Goal: Task Accomplishment & Management: Complete application form

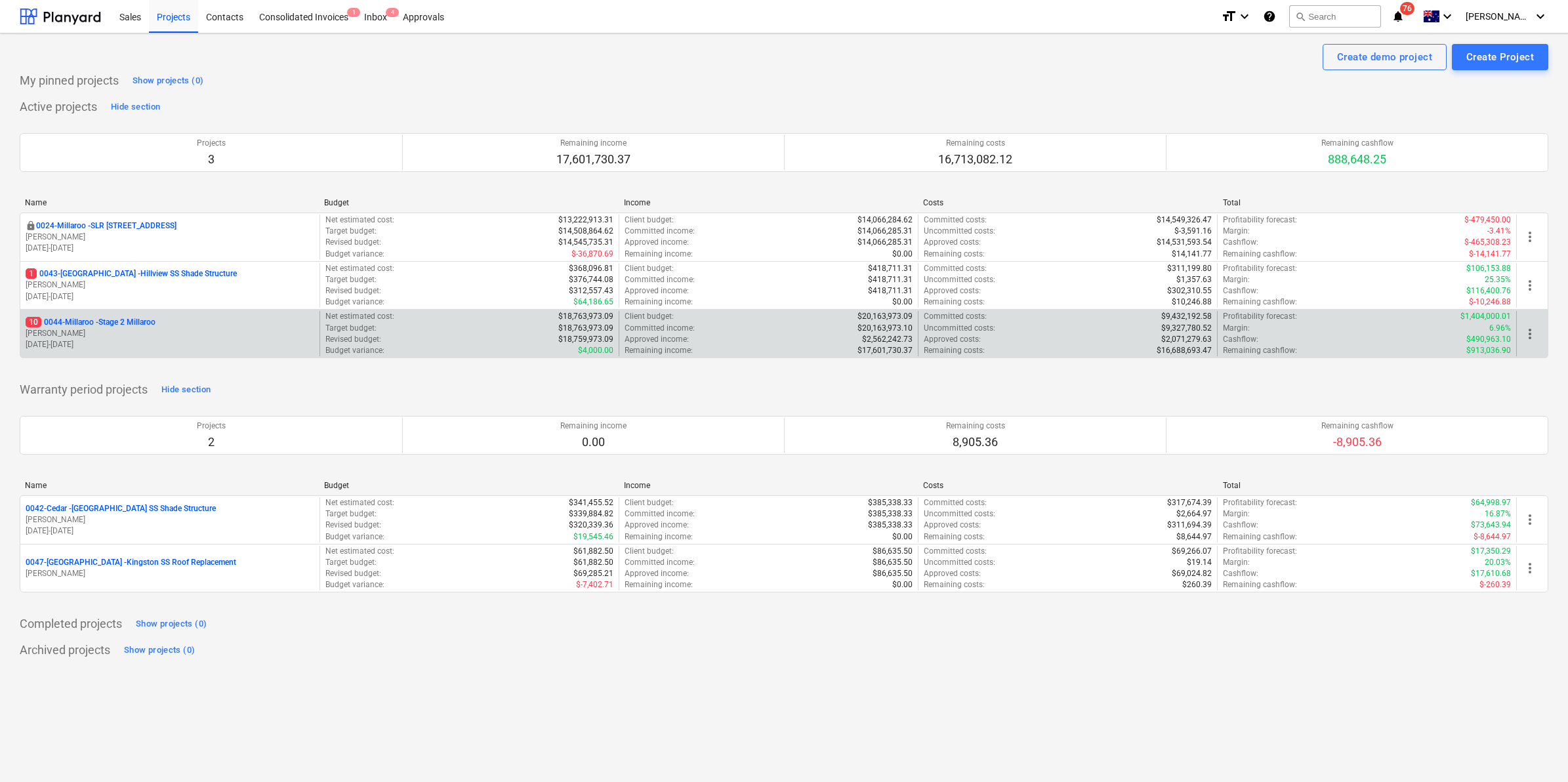
click at [119, 317] on div "10 0044-Millaroo - Stage 2 Millaroo [PERSON_NAME] [DATE] - [DATE]" at bounding box center [170, 333] width 299 height 45
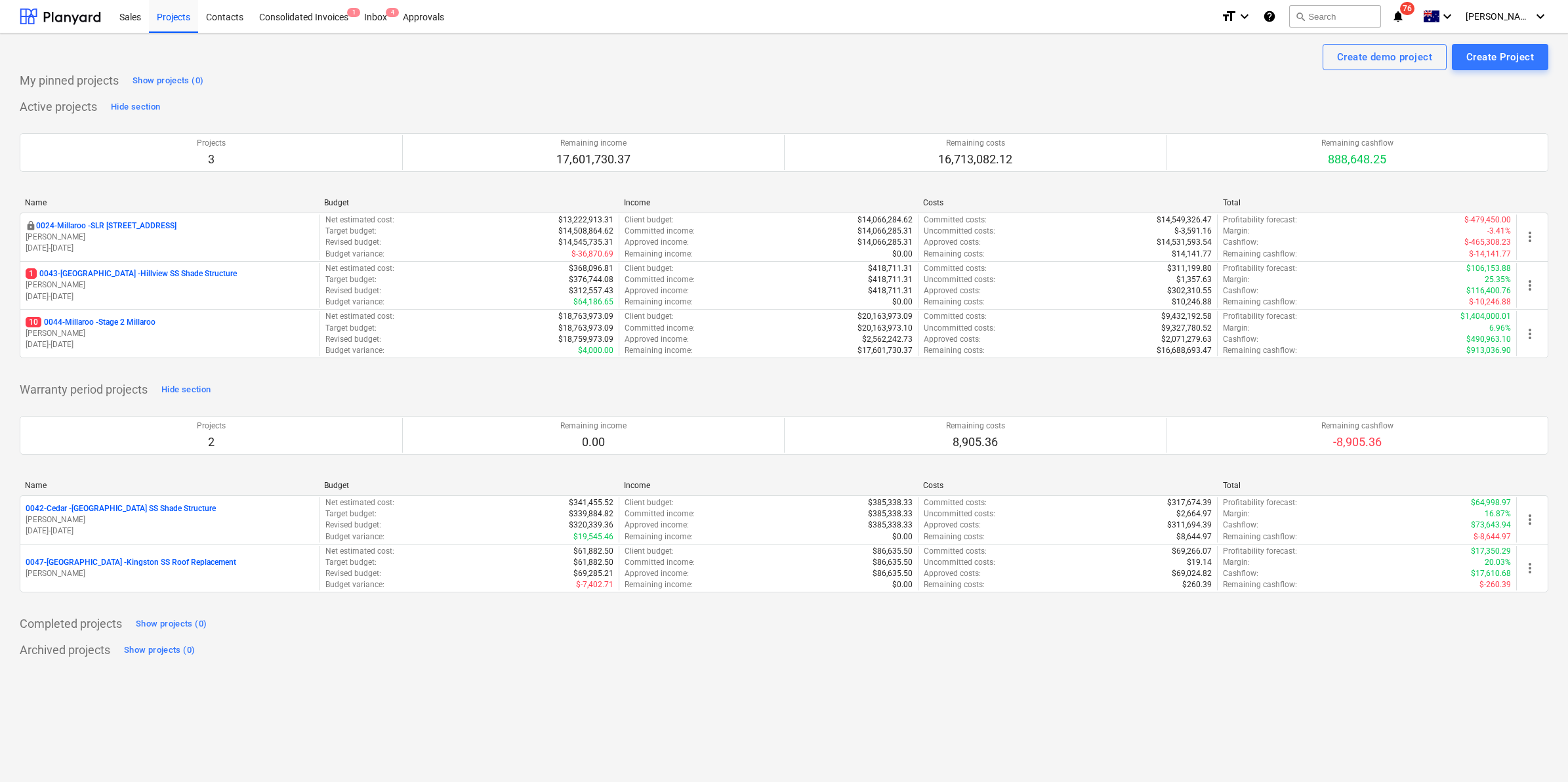
drag, startPoint x: 119, startPoint y: 317, endPoint x: 110, endPoint y: 326, distance: 12.7
click at [110, 326] on p "10 0044-Millaroo - Stage 2 Millaroo" at bounding box center [90, 322] width 130 height 11
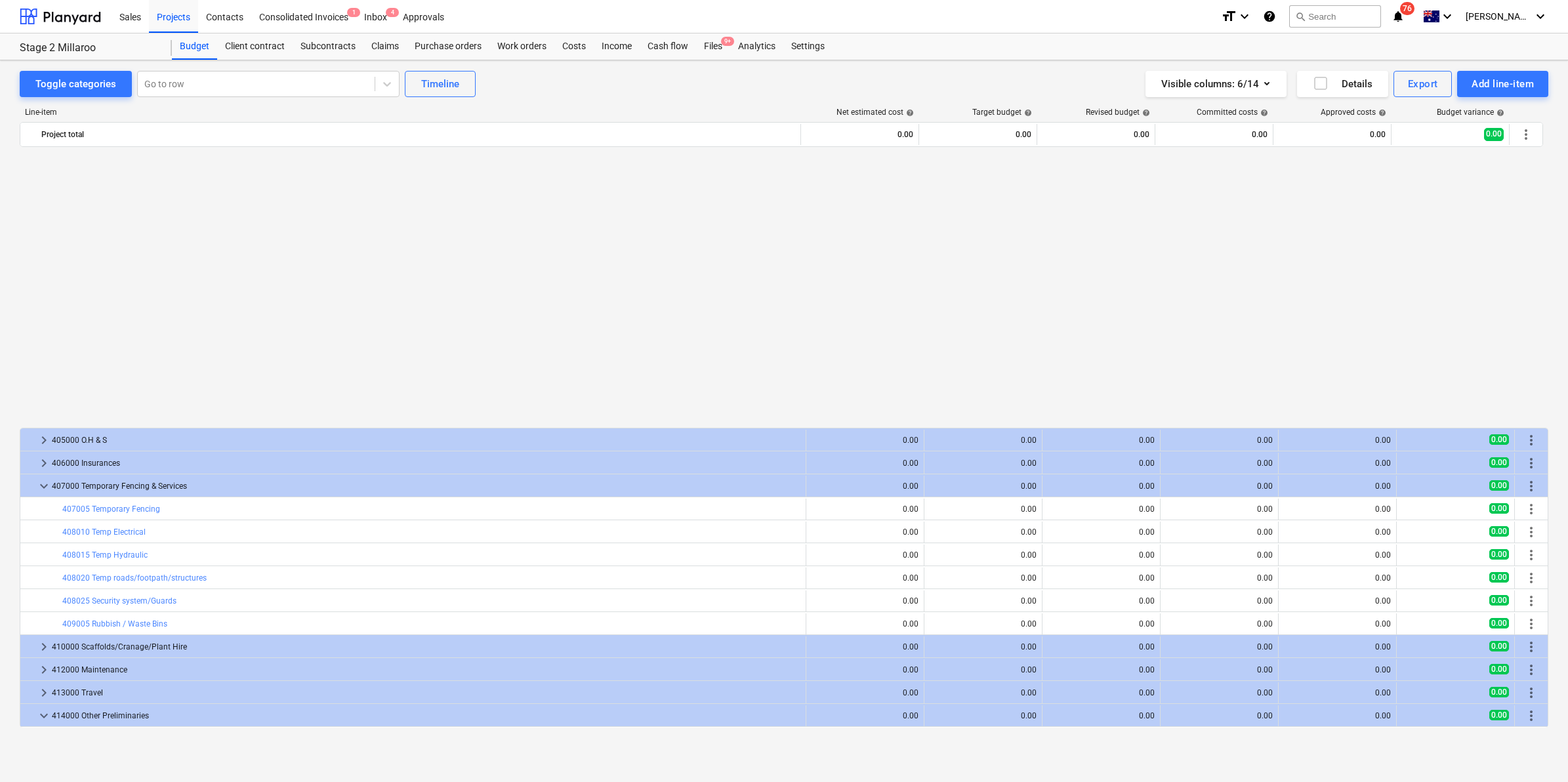
scroll to position [735, 0]
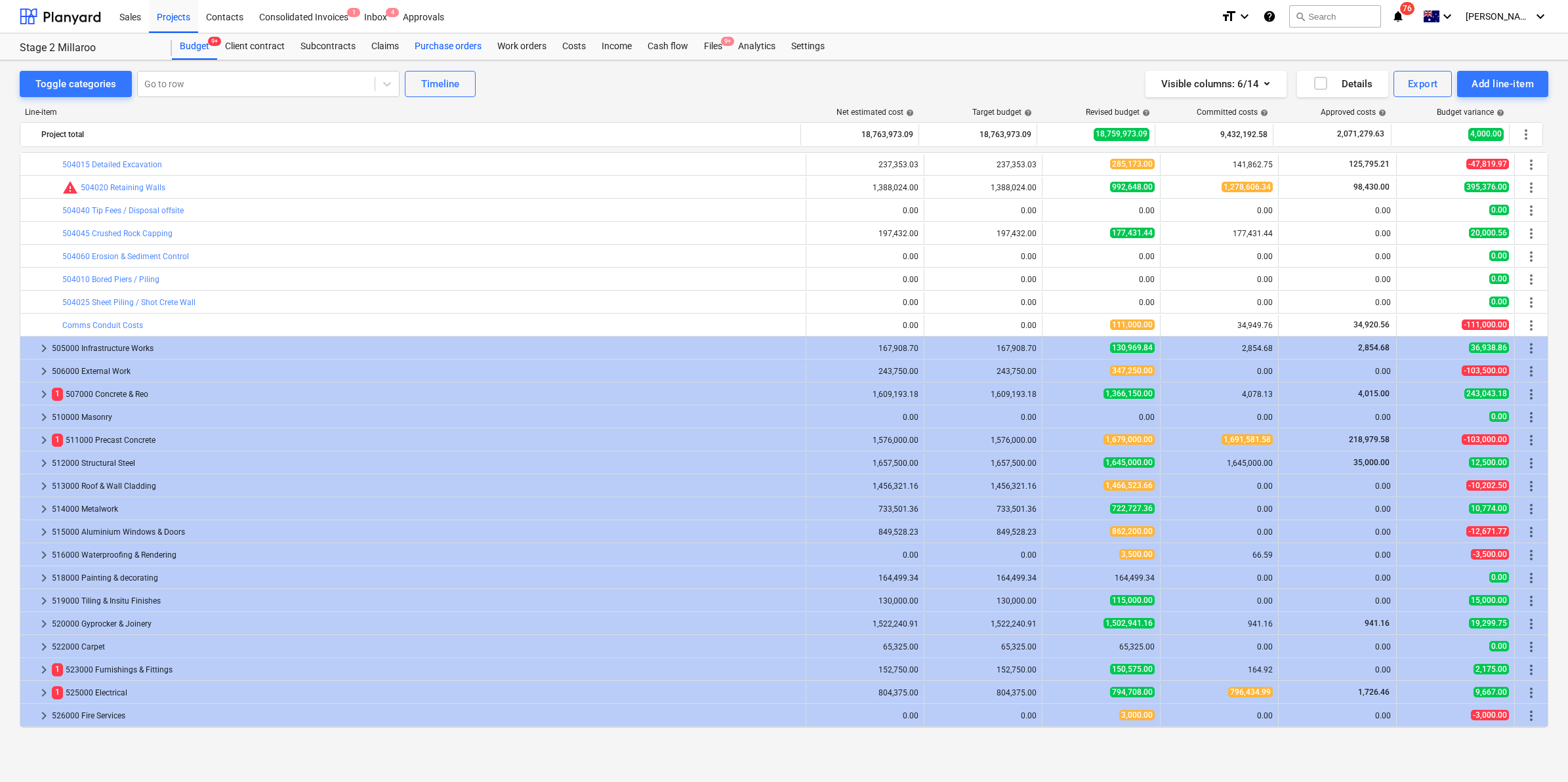
click at [456, 53] on div "Purchase orders" at bounding box center [447, 46] width 83 height 26
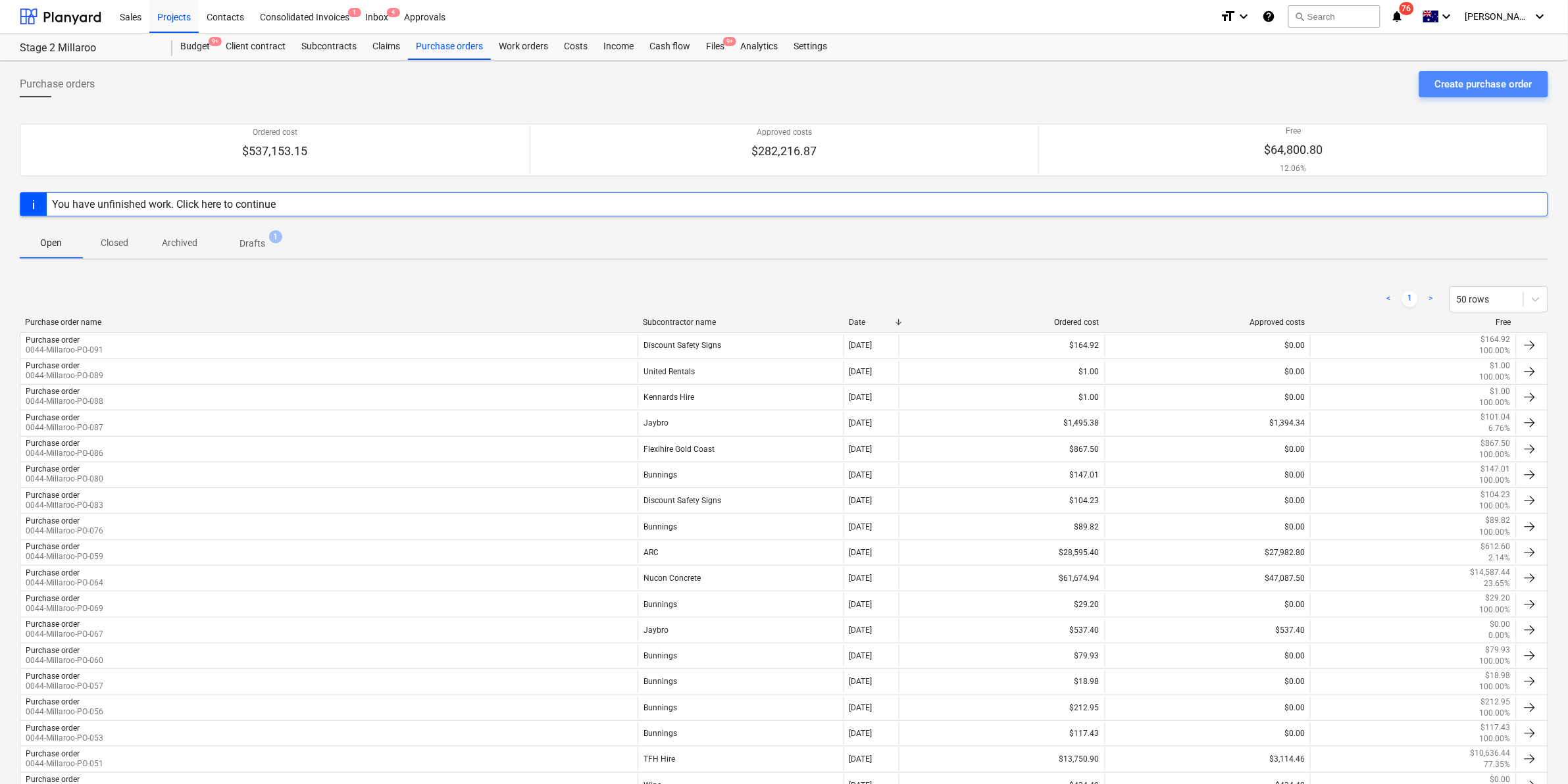
click at [1449, 85] on div "Create purchase order" at bounding box center [1484, 83] width 97 height 17
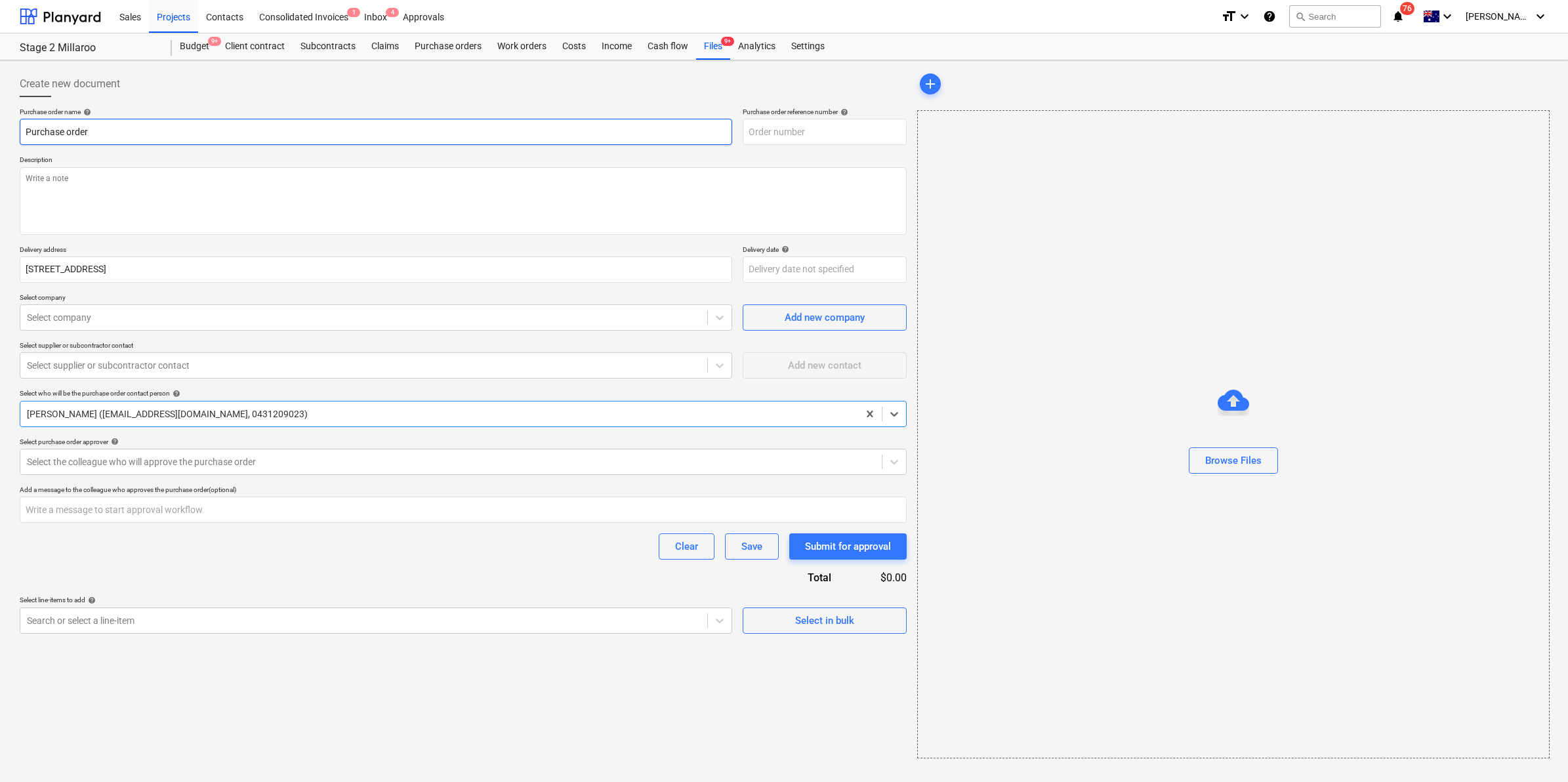
type textarea "x"
type input "0044-Millaroo-PO-092"
type textarea "x"
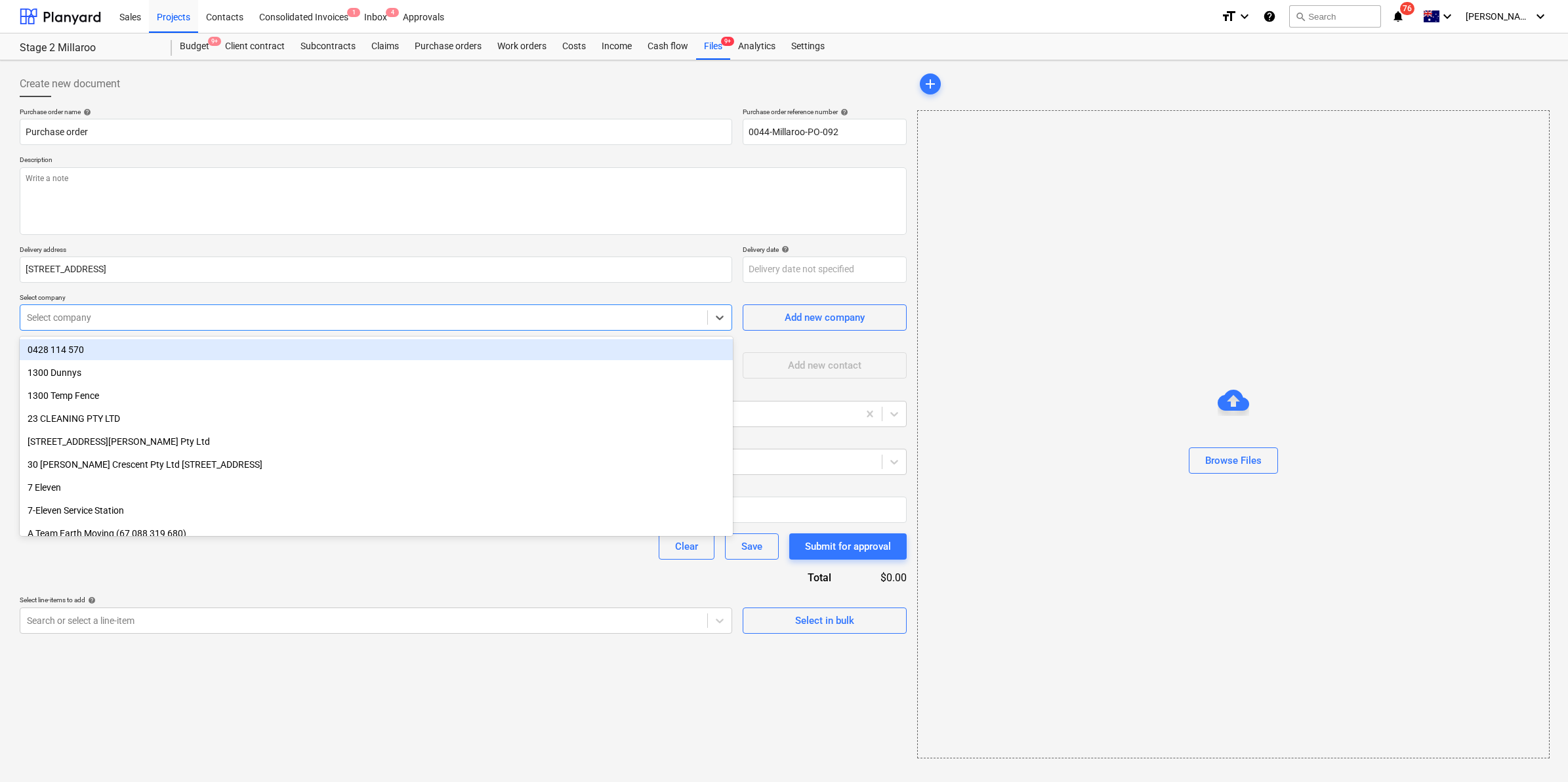
click at [106, 315] on div at bounding box center [364, 317] width 674 height 13
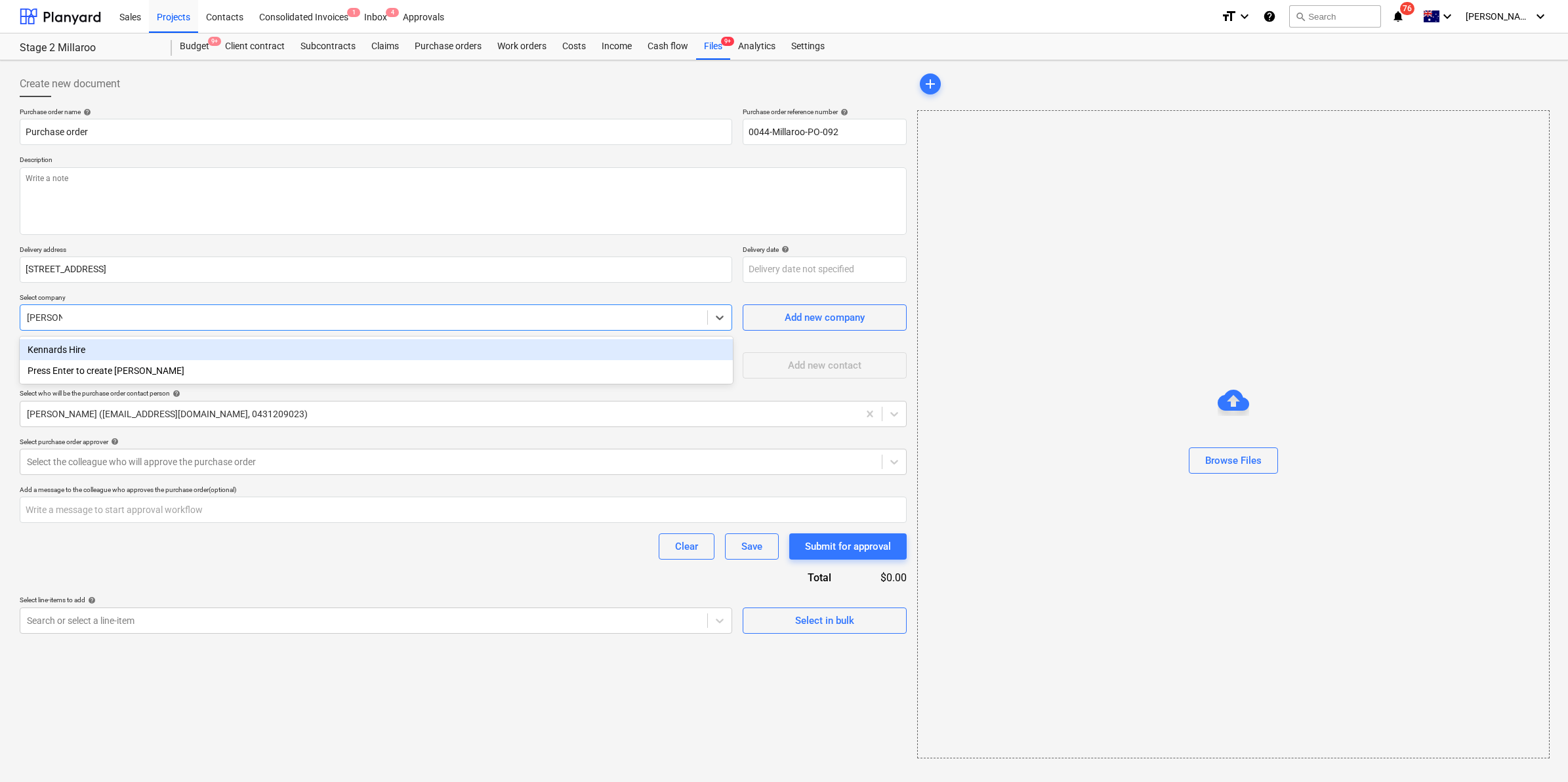
type input "kennards"
click at [93, 353] on div "Kennards Hire" at bounding box center [376, 349] width 713 height 21
type textarea "x"
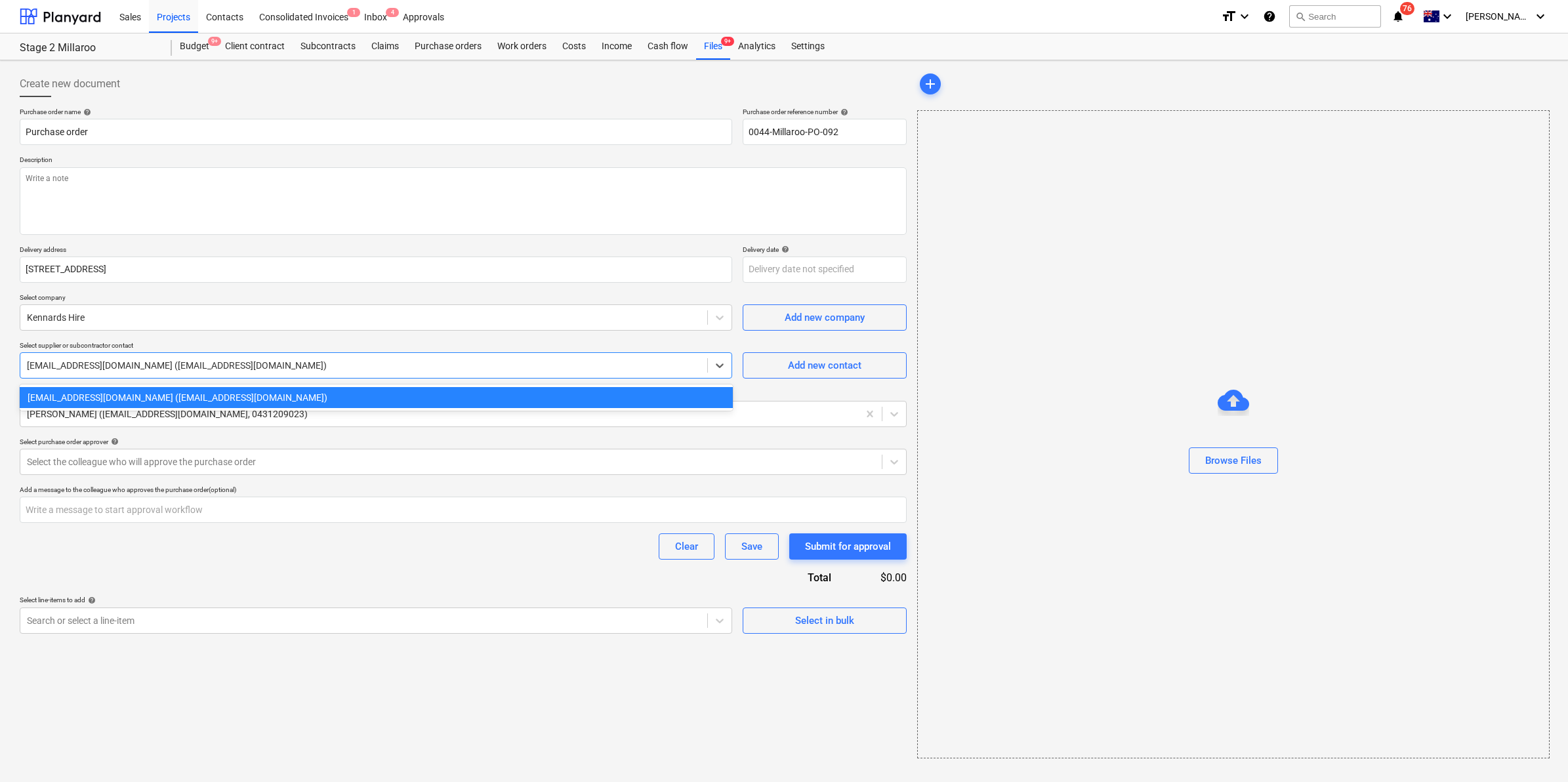
click at [296, 371] on div at bounding box center [364, 365] width 674 height 13
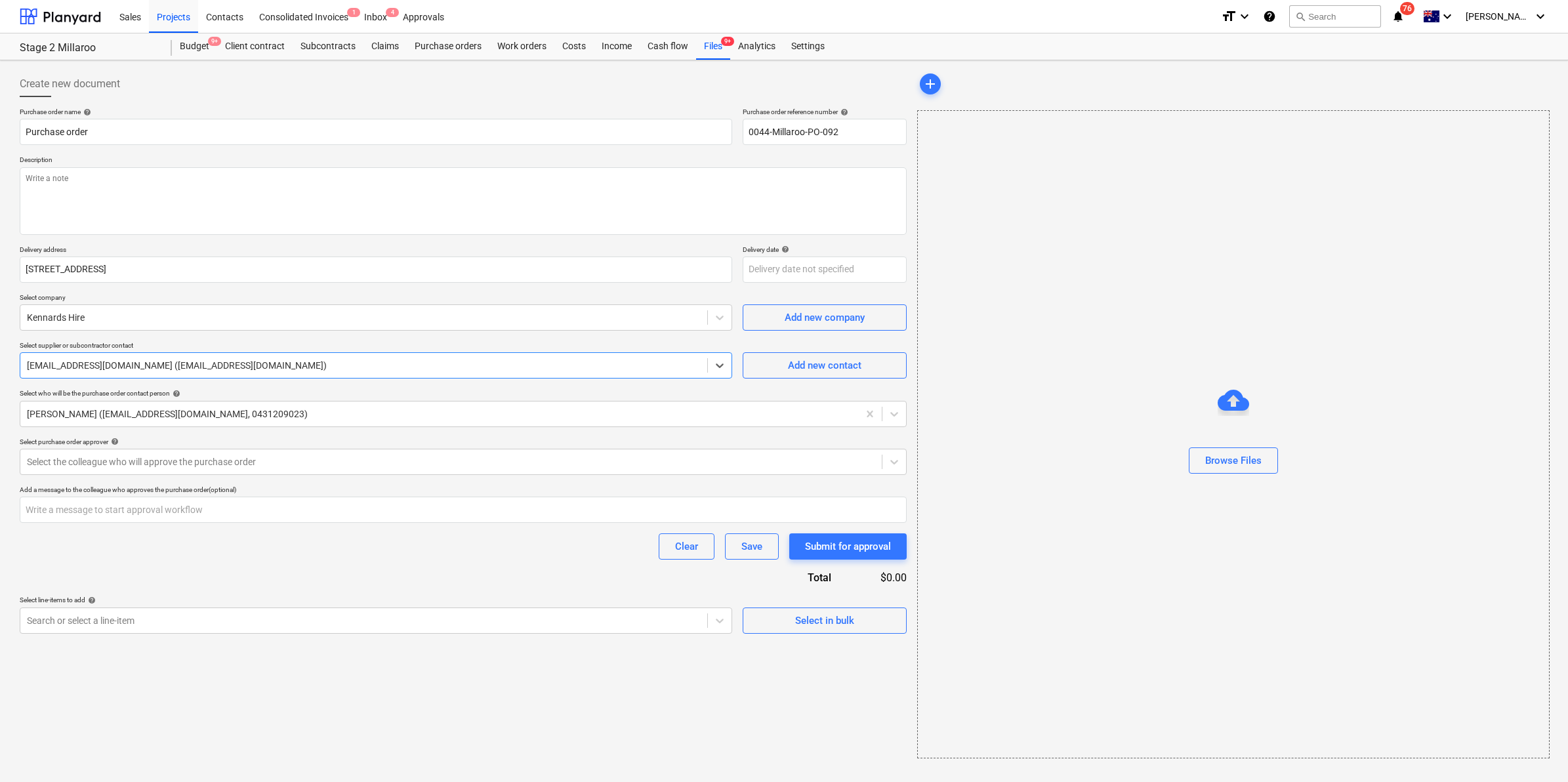
click at [296, 371] on div at bounding box center [364, 365] width 674 height 13
click at [166, 461] on div at bounding box center [451, 461] width 848 height 13
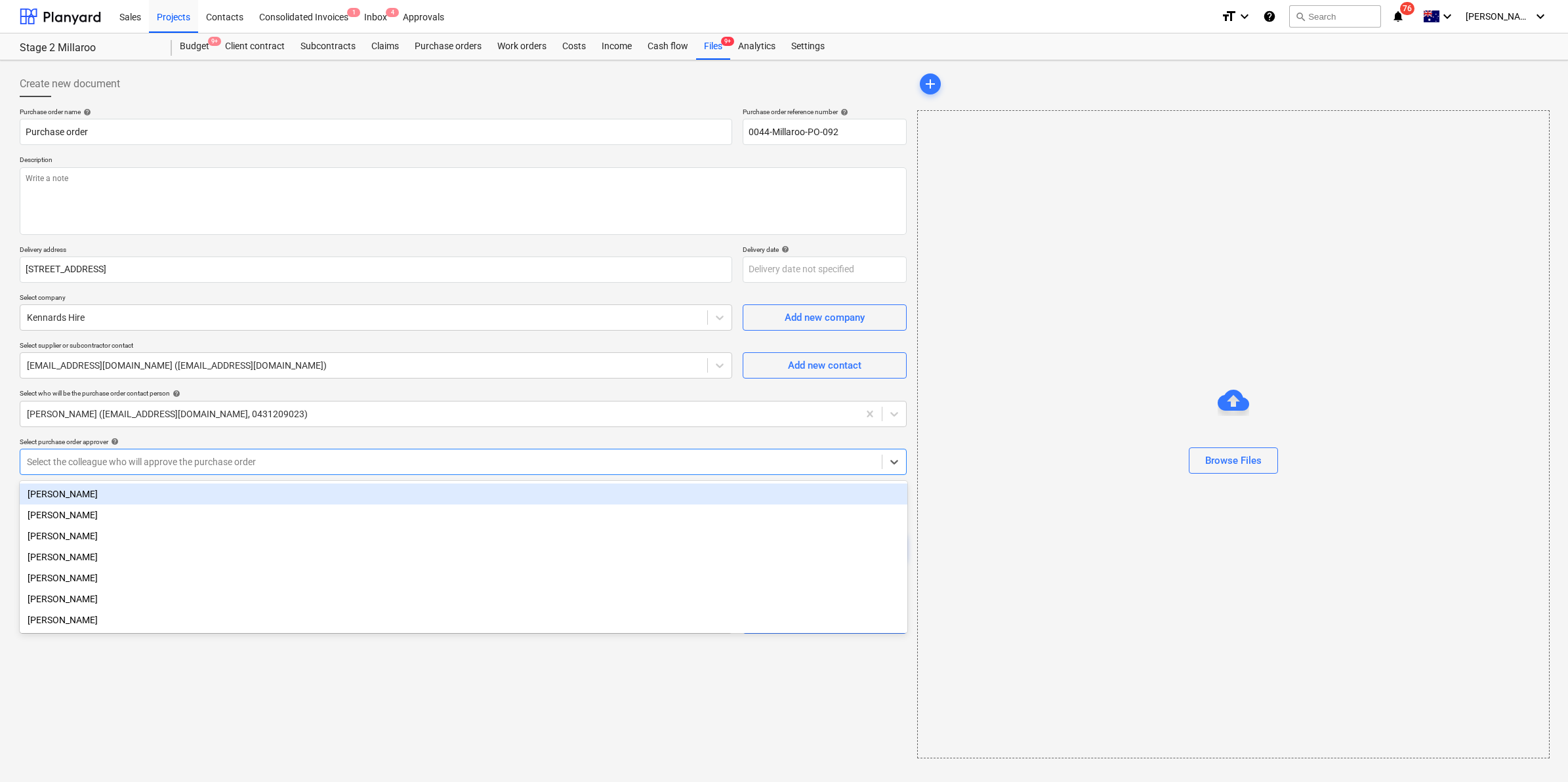
click at [123, 497] on div "[PERSON_NAME]" at bounding box center [463, 494] width 888 height 21
type textarea "x"
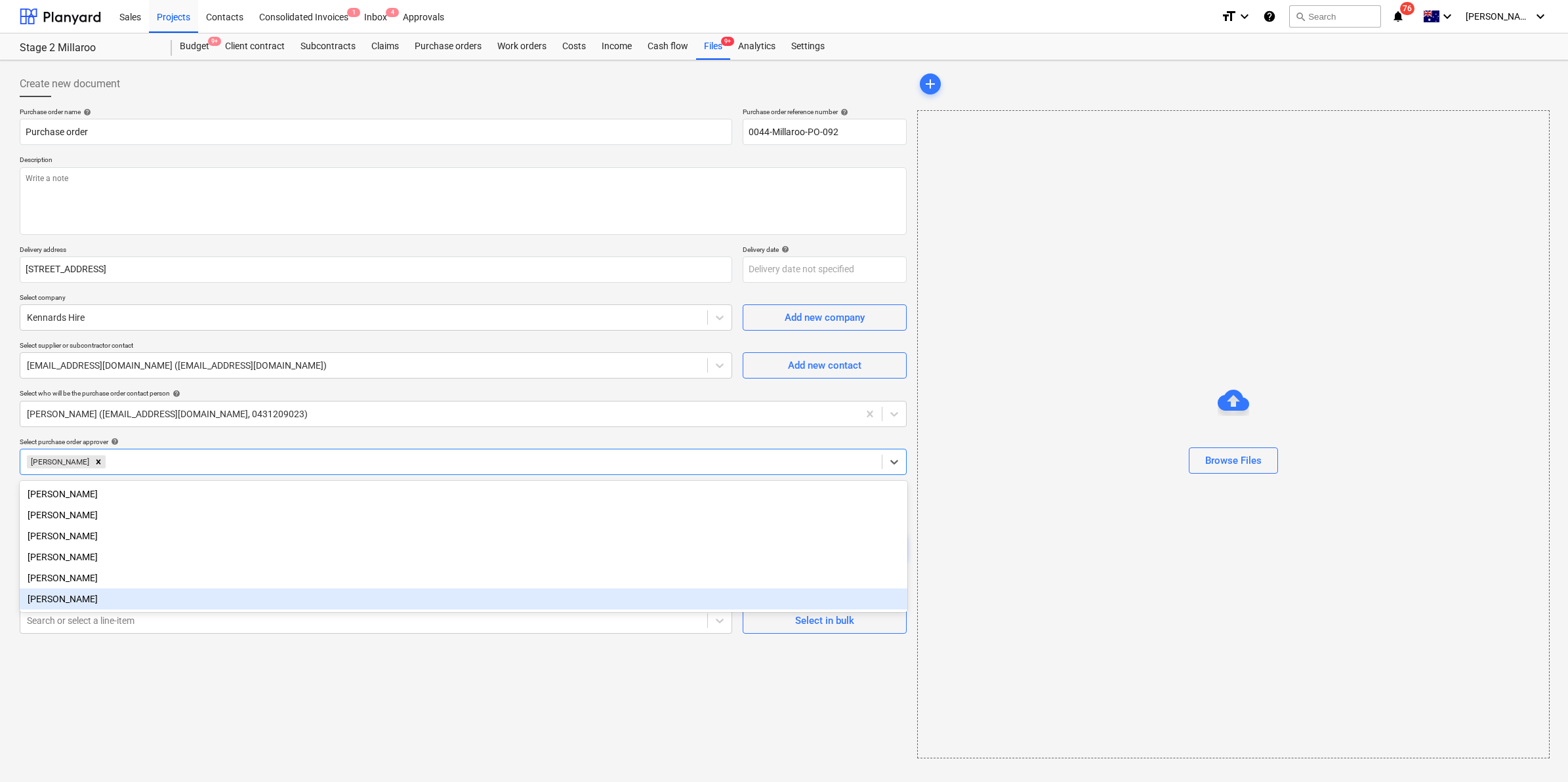
click at [276, 669] on div "Create new document Purchase order name help Purchase order Purchase order refe…" at bounding box center [463, 414] width 898 height 698
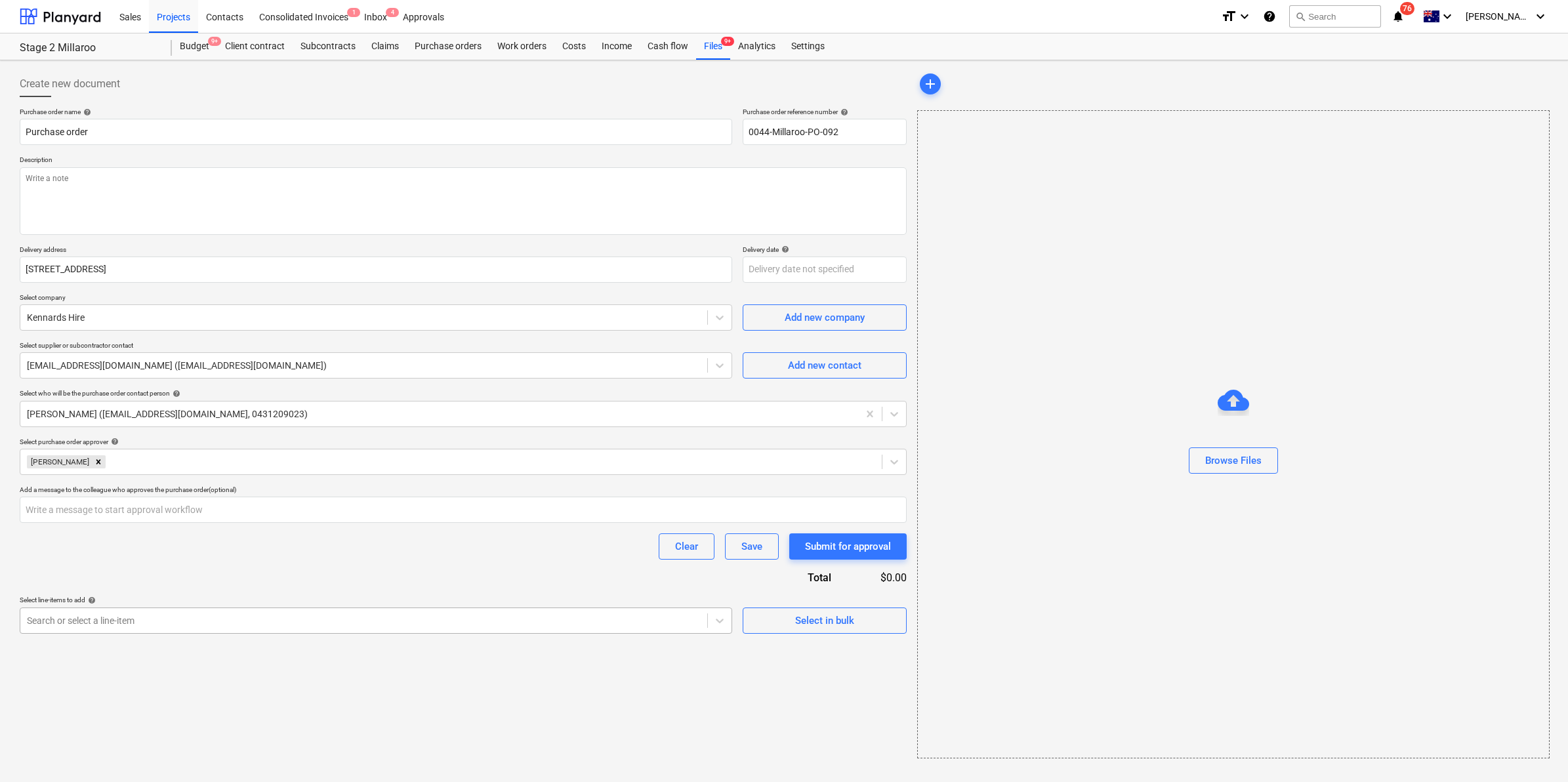
click at [86, 617] on div at bounding box center [364, 621] width 674 height 13
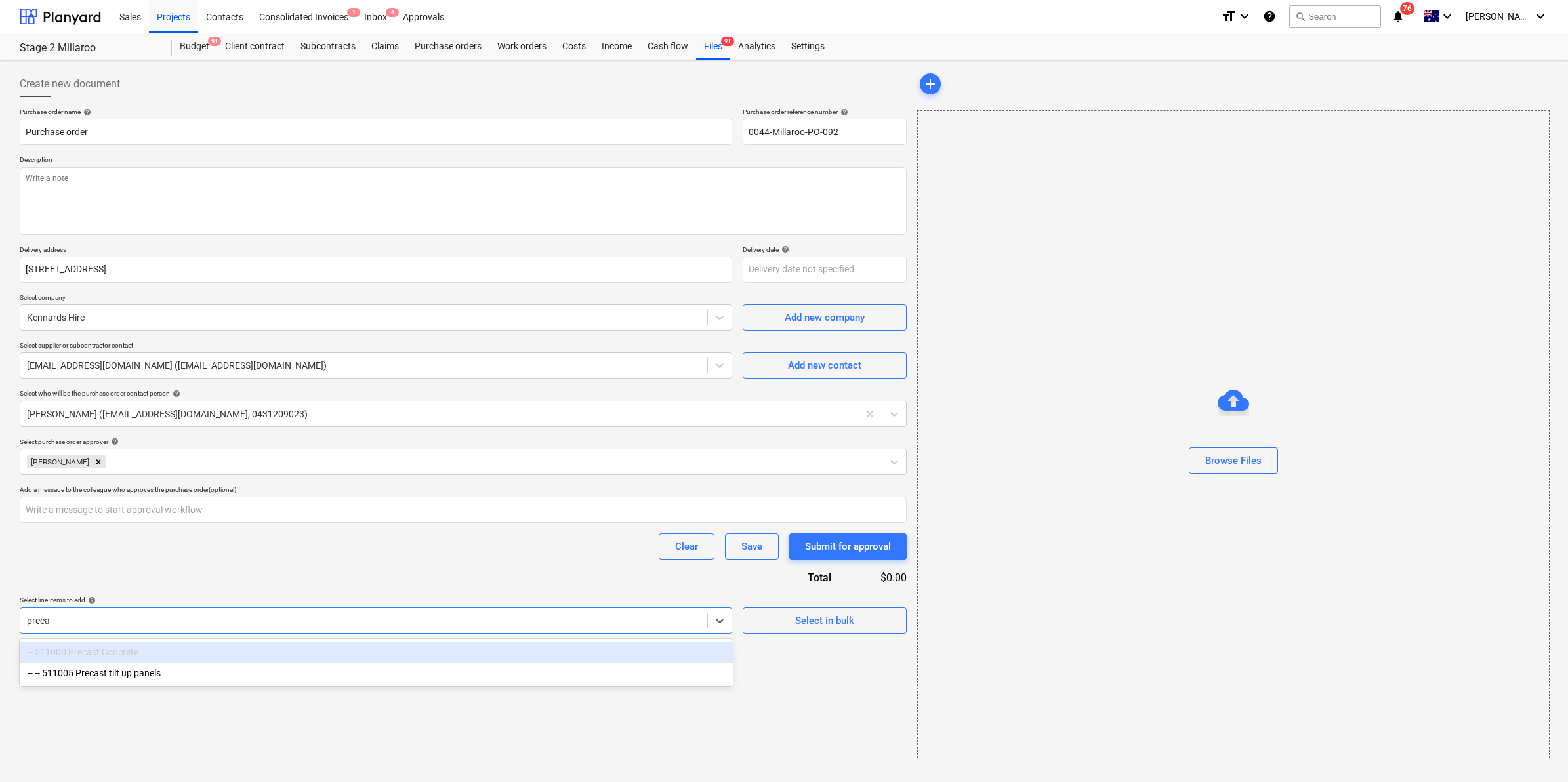
type input "precas"
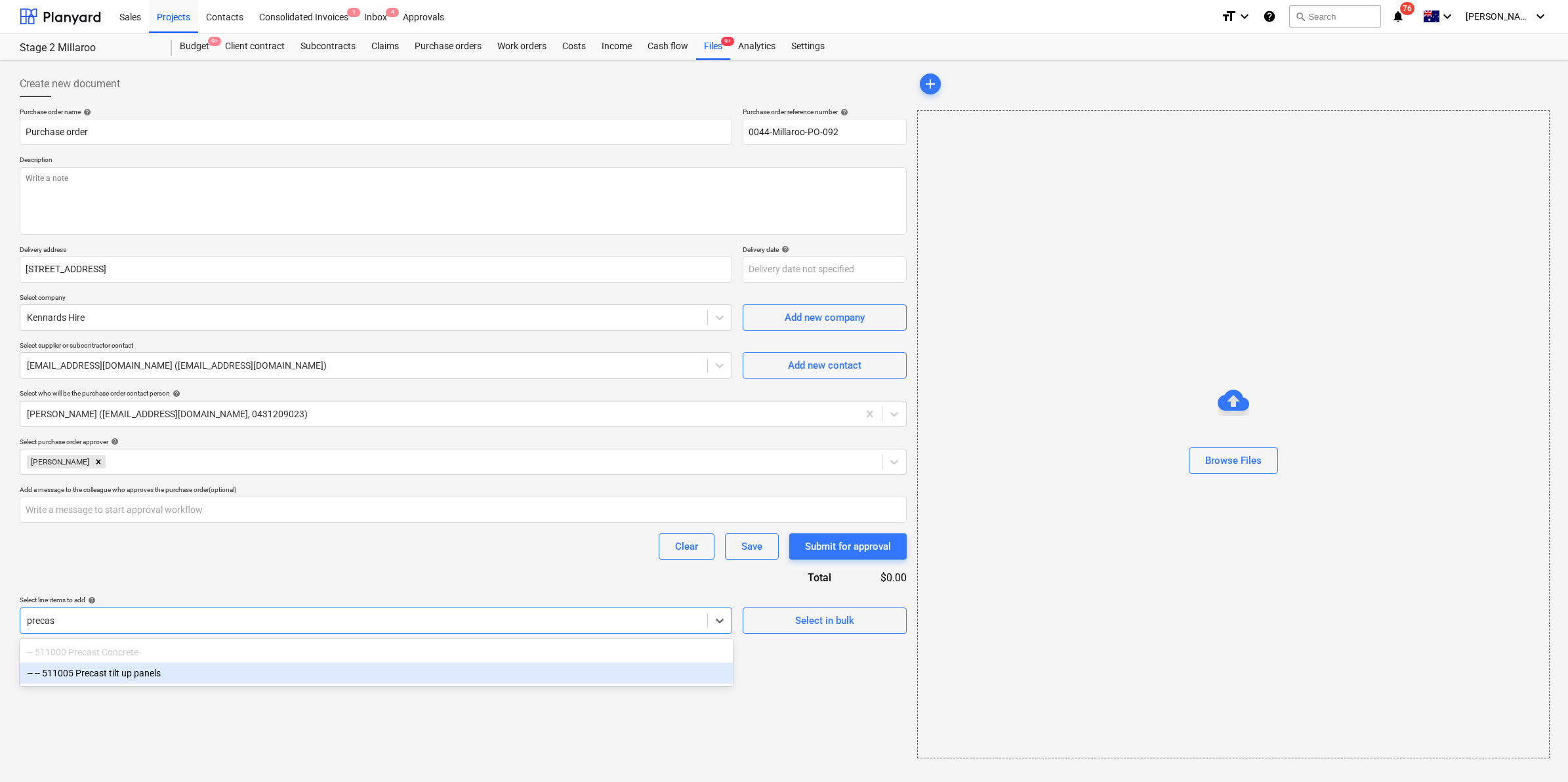
click at [100, 671] on div "-- -- 511005 Precast tilt up panels" at bounding box center [376, 673] width 713 height 21
type textarea "x"
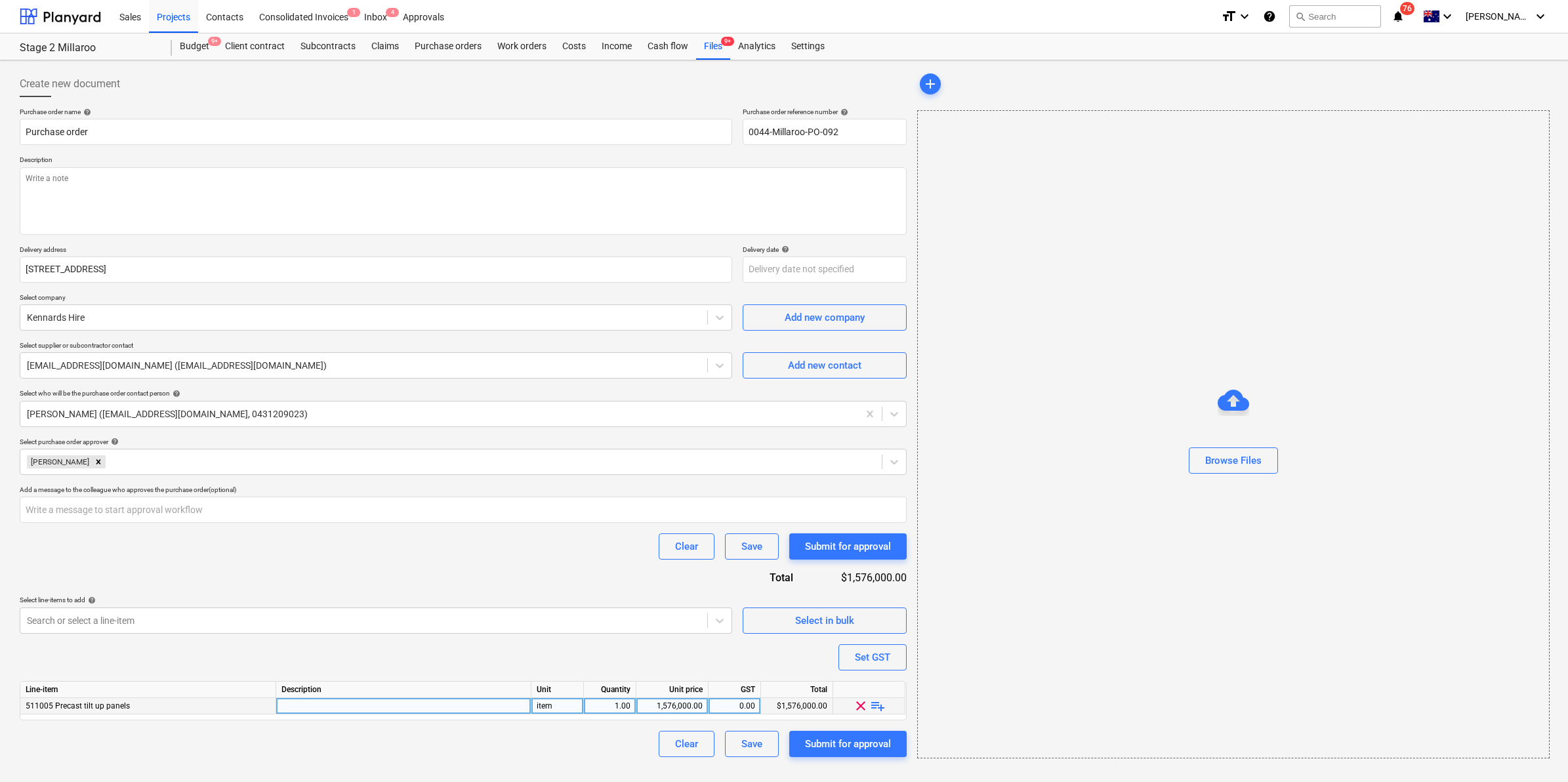
click at [877, 701] on span "playlist_add" at bounding box center [877, 706] width 16 height 16
type textarea "x"
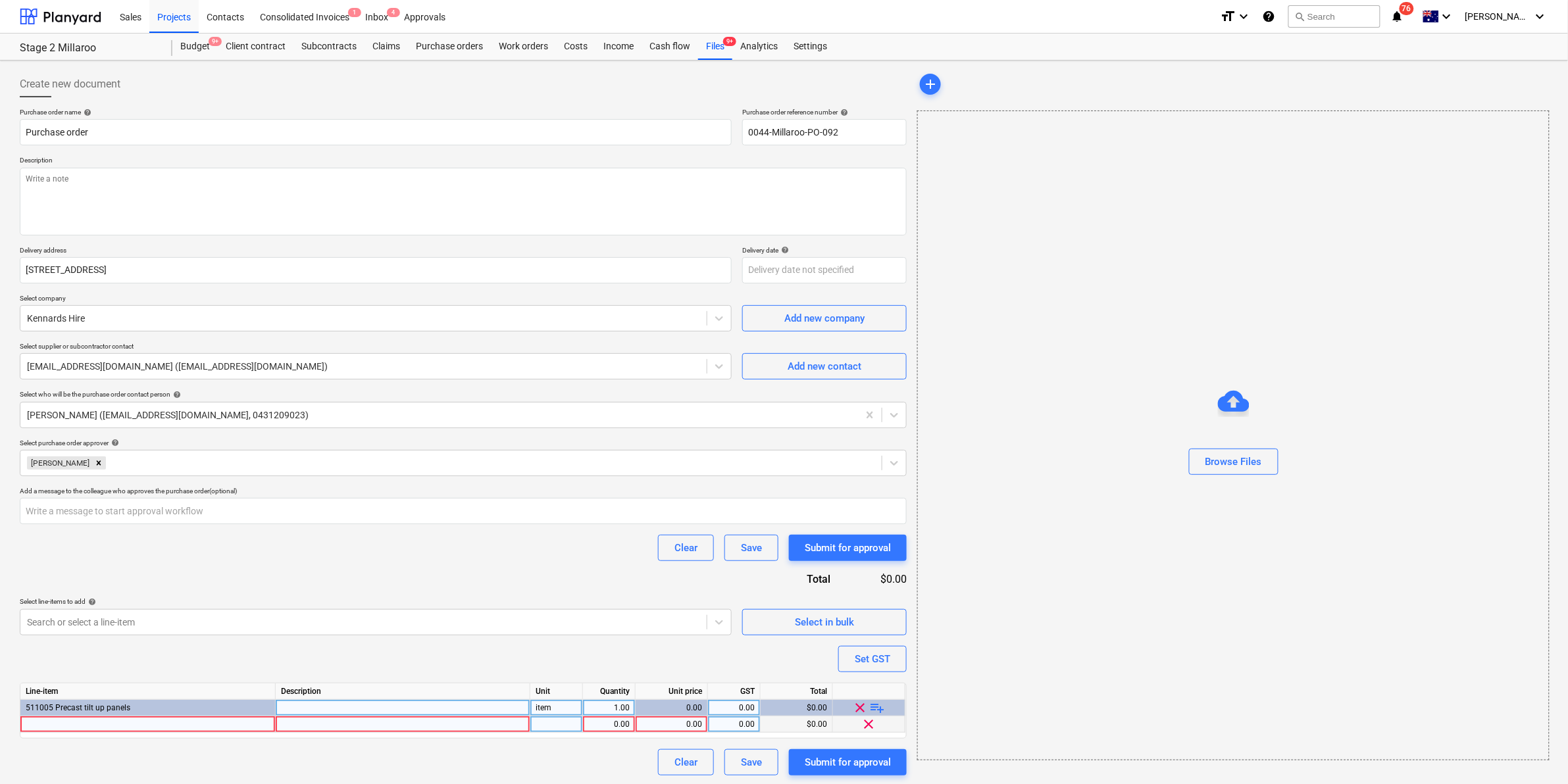
click at [133, 725] on div at bounding box center [148, 724] width 256 height 17
type input "B"
type input "16mm [PERSON_NAME]"
type textarea "x"
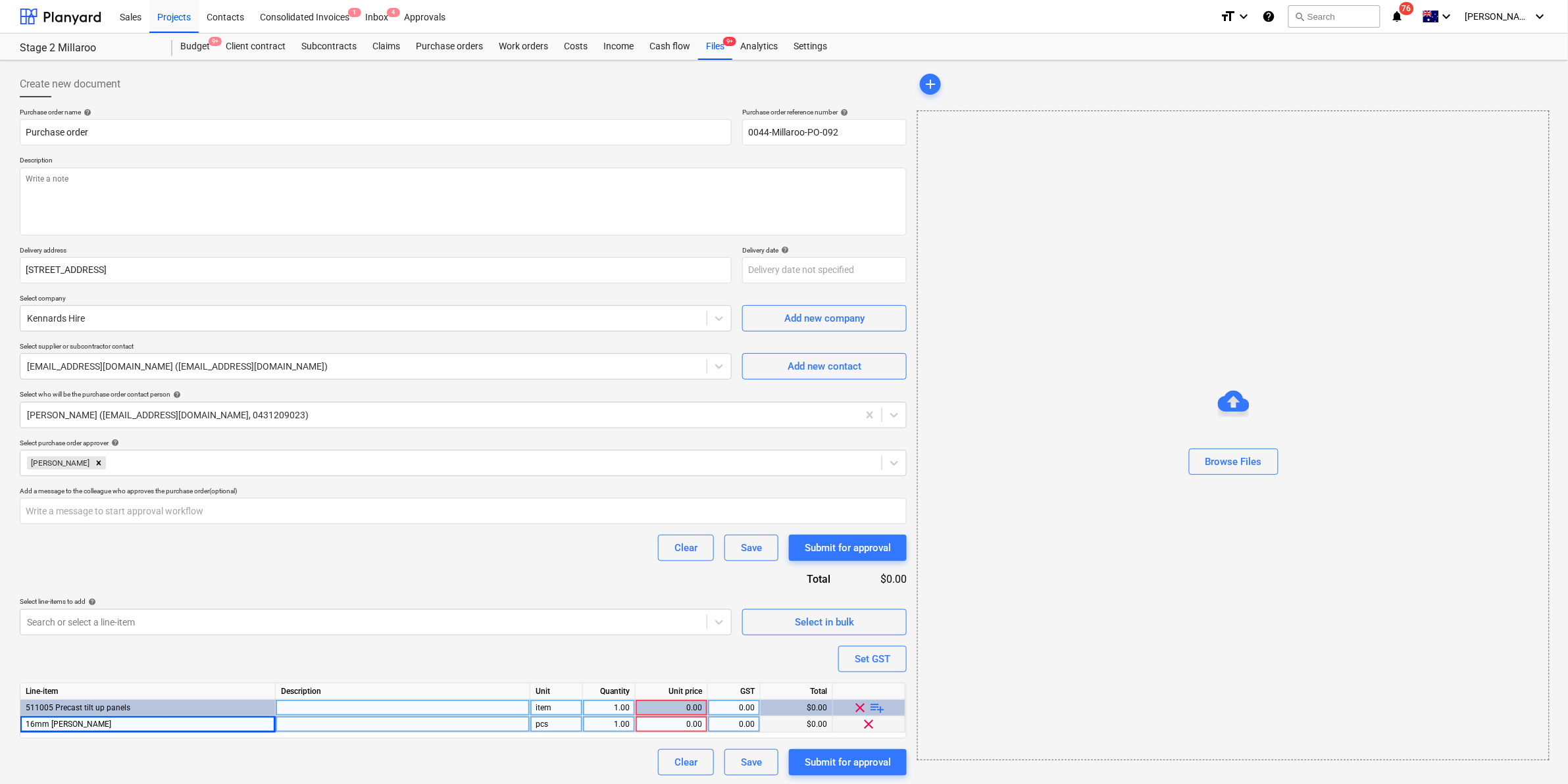
click at [544, 727] on div "pcs" at bounding box center [557, 724] width 53 height 17
click at [556, 724] on input "pcs" at bounding box center [556, 724] width 52 height 16
click at [698, 726] on div "0.00" at bounding box center [671, 724] width 61 height 17
type input "1"
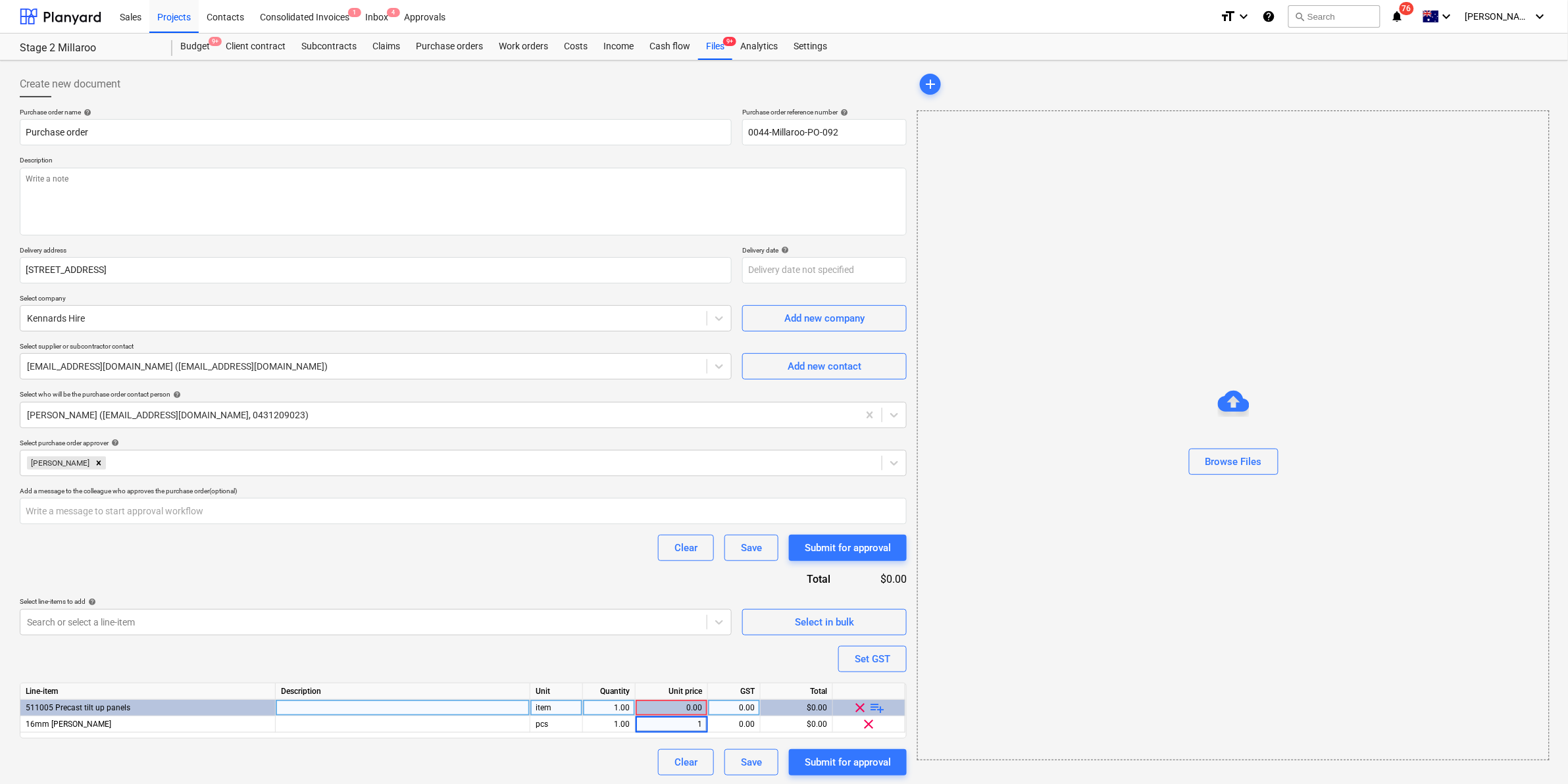
click at [564, 576] on div "Purchase order name help Purchase order Purchase order reference number help 00…" at bounding box center [463, 442] width 887 height 668
click at [225, 213] on textarea at bounding box center [463, 201] width 887 height 68
type textarea "x"
type textarea "1"
type textarea "x"
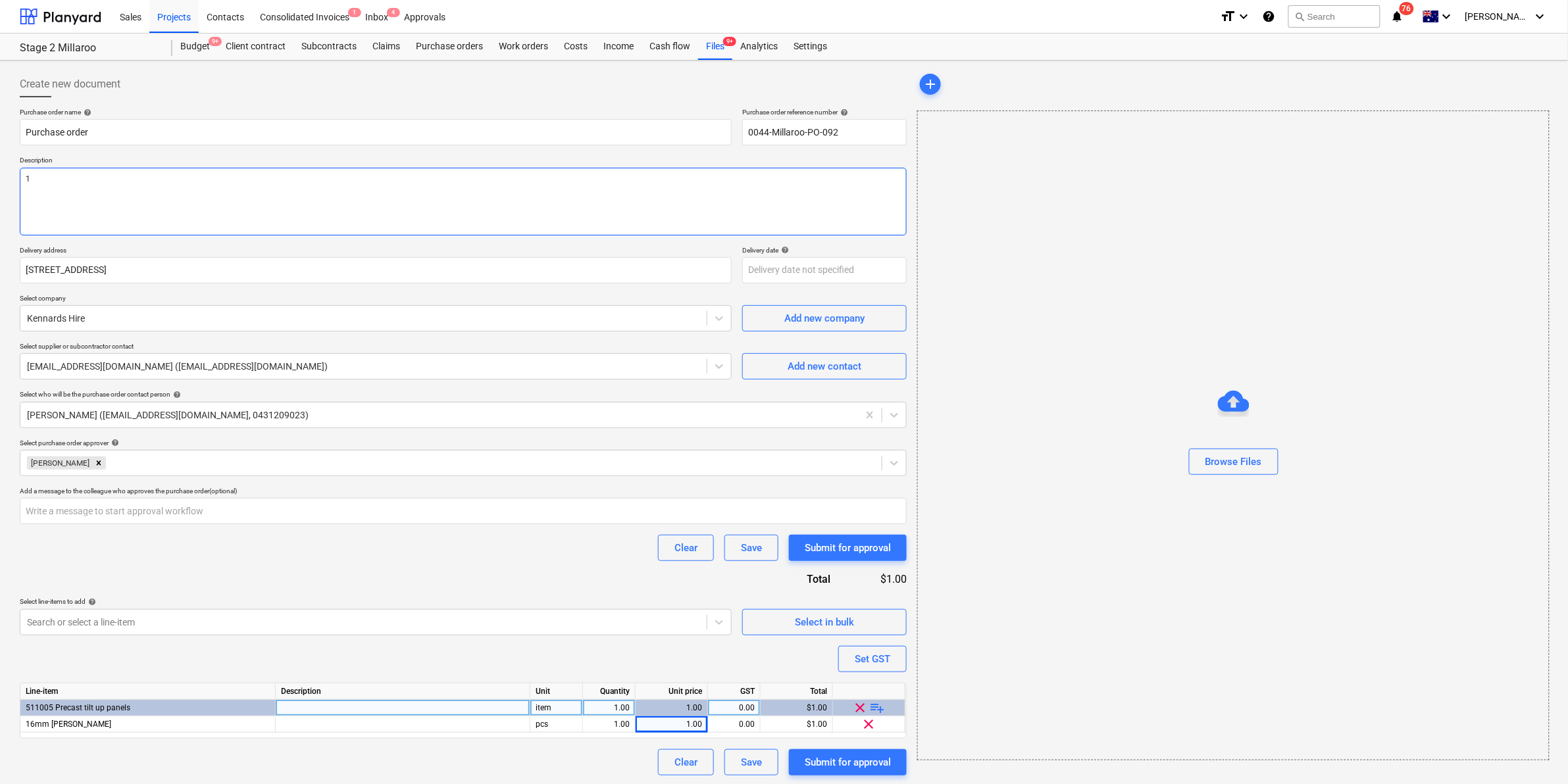
type textarea "16"
type textarea "x"
type textarea "16m"
type textarea "x"
type textarea "16mm"
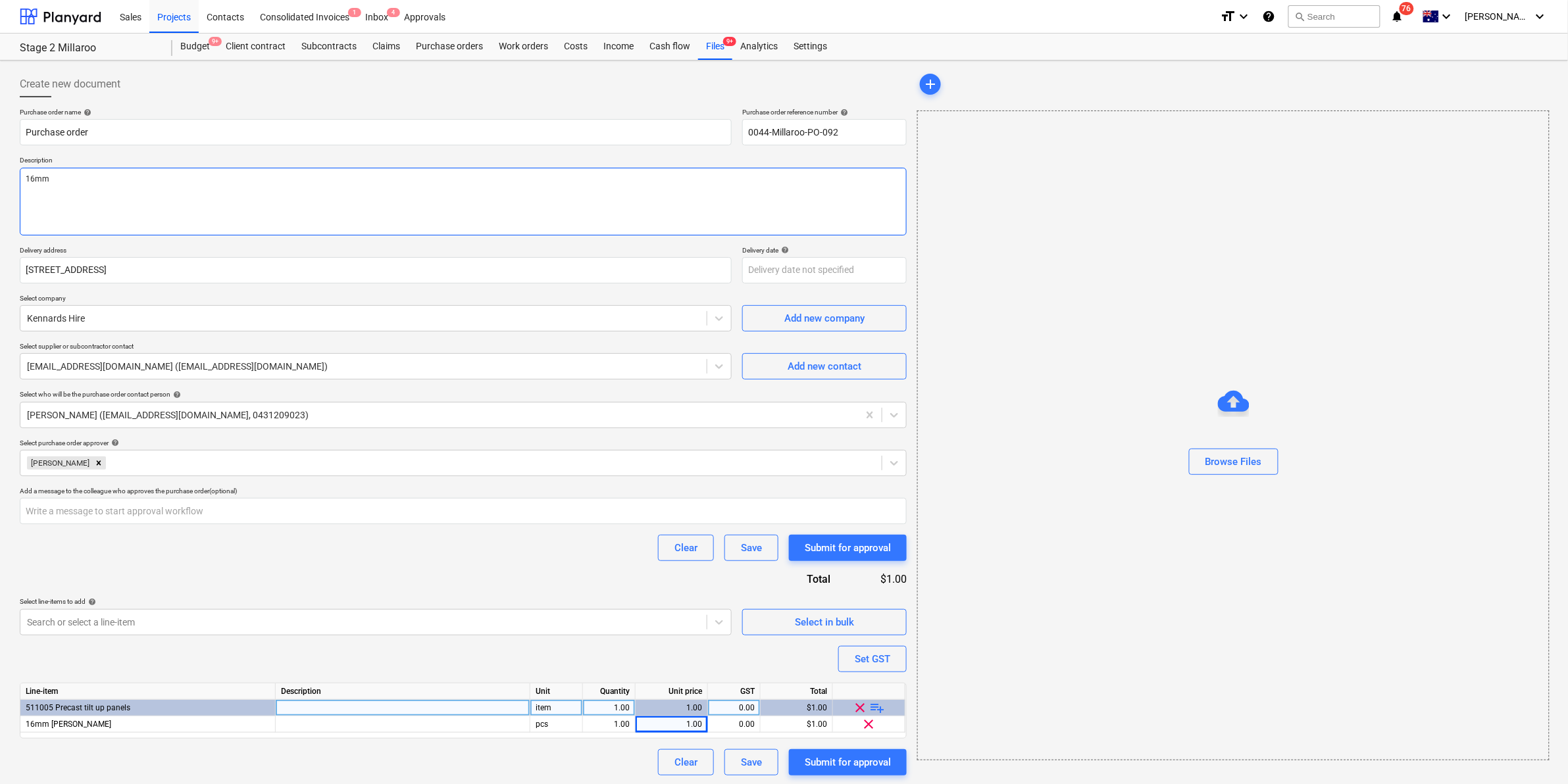
type textarea "x"
type textarea "16mm"
type textarea "x"
type textarea "16mm b"
type textarea "x"
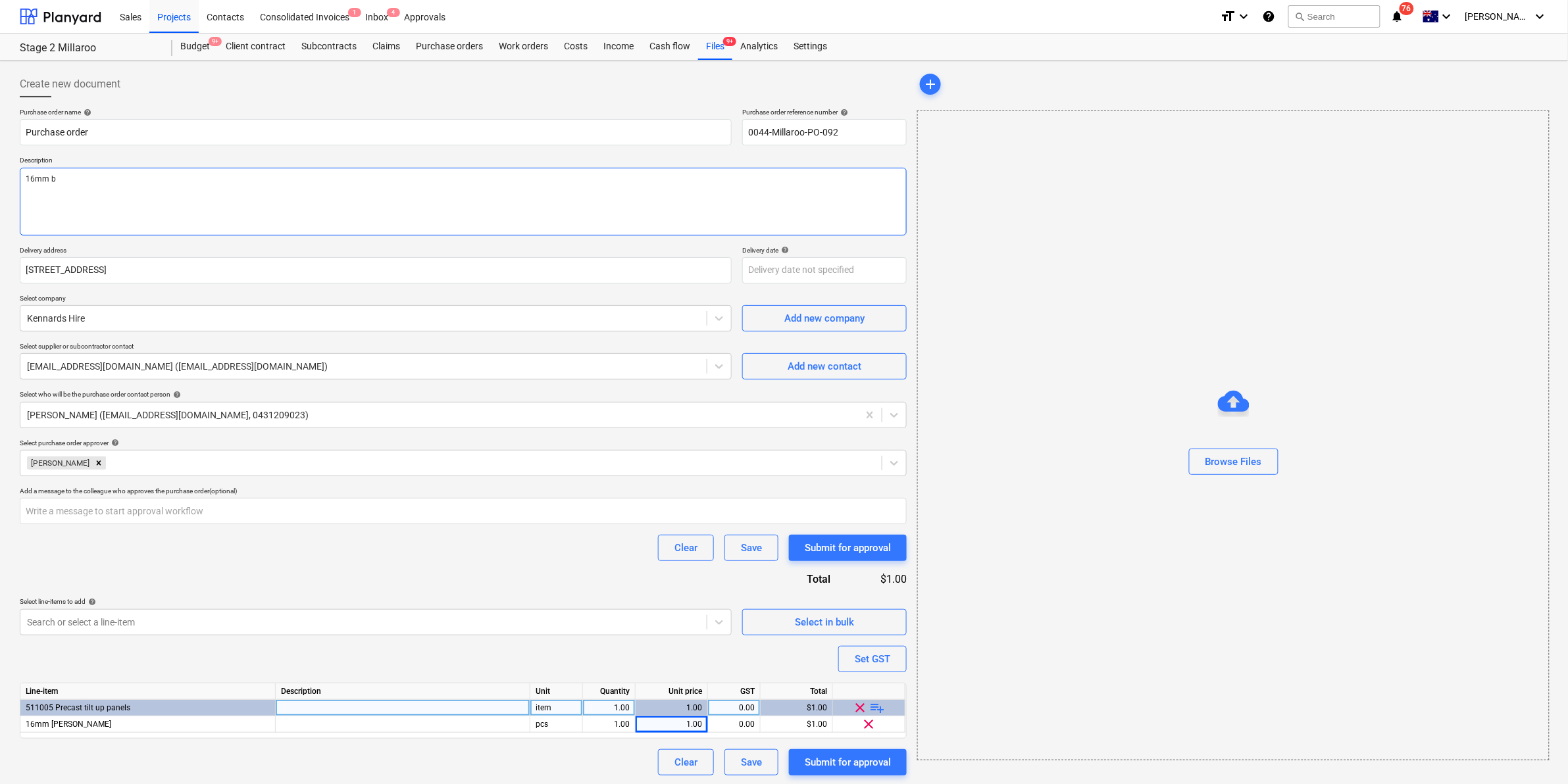
type textarea "16mm ba"
type textarea "x"
type textarea "16mm bar"
type textarea "x"
type textarea "16mm bar"
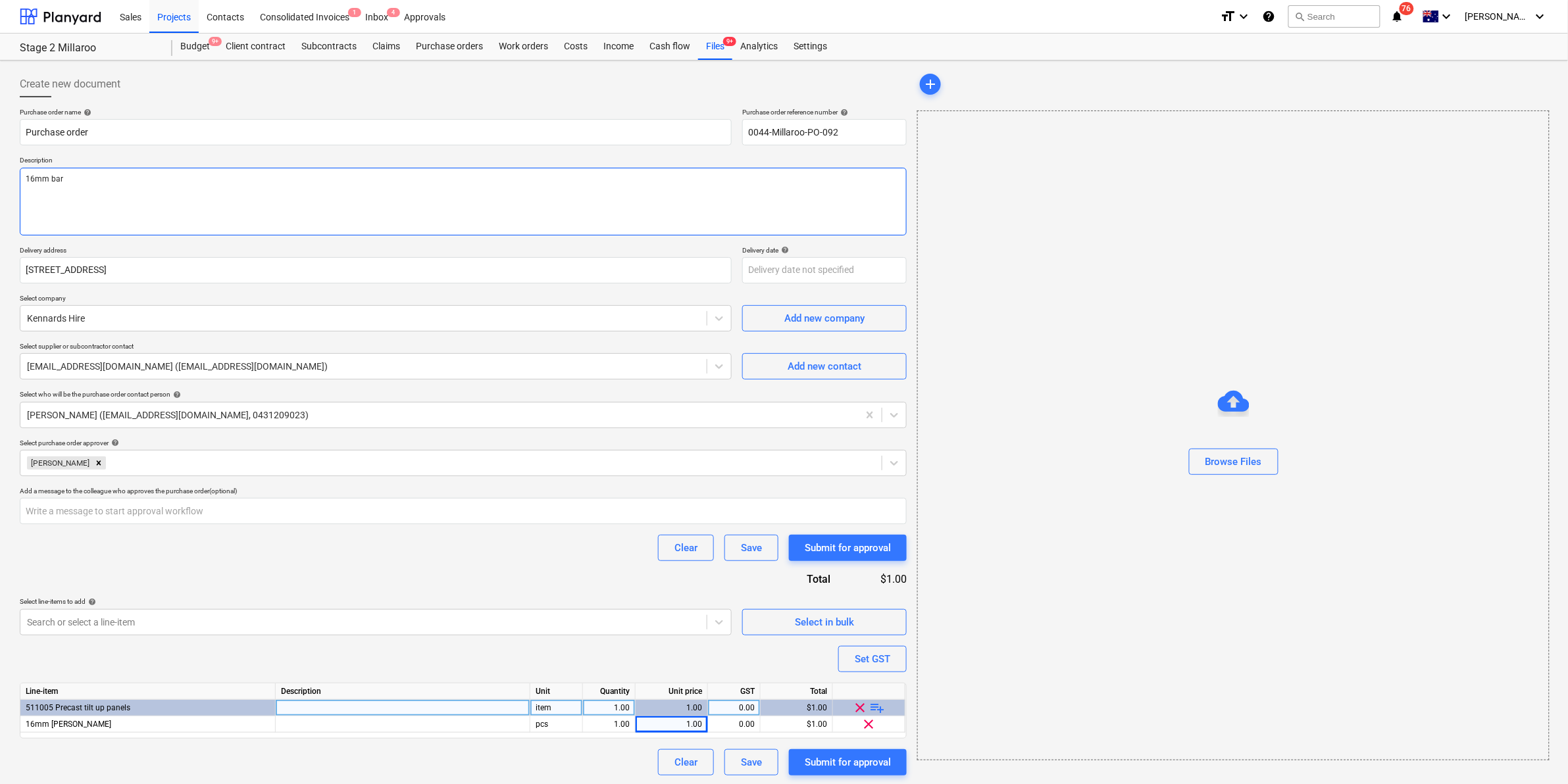
type textarea "x"
type textarea "16mm bar b"
type textarea "x"
type textarea "16mm bar be"
type textarea "x"
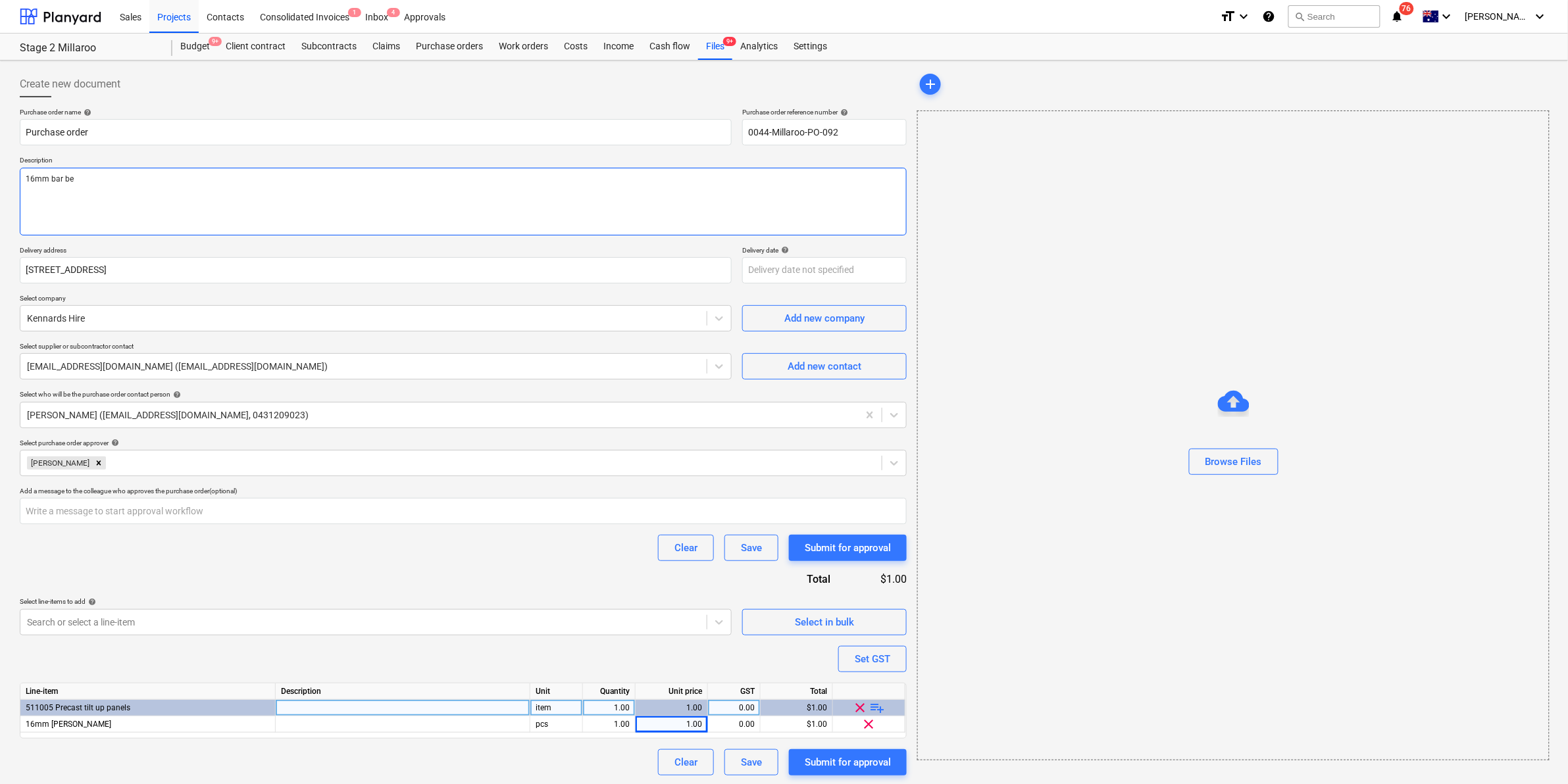
type textarea "16mm bar ben"
type textarea "x"
type textarea "16mm bar bend"
type textarea "x"
type textarea "16mm bar bende"
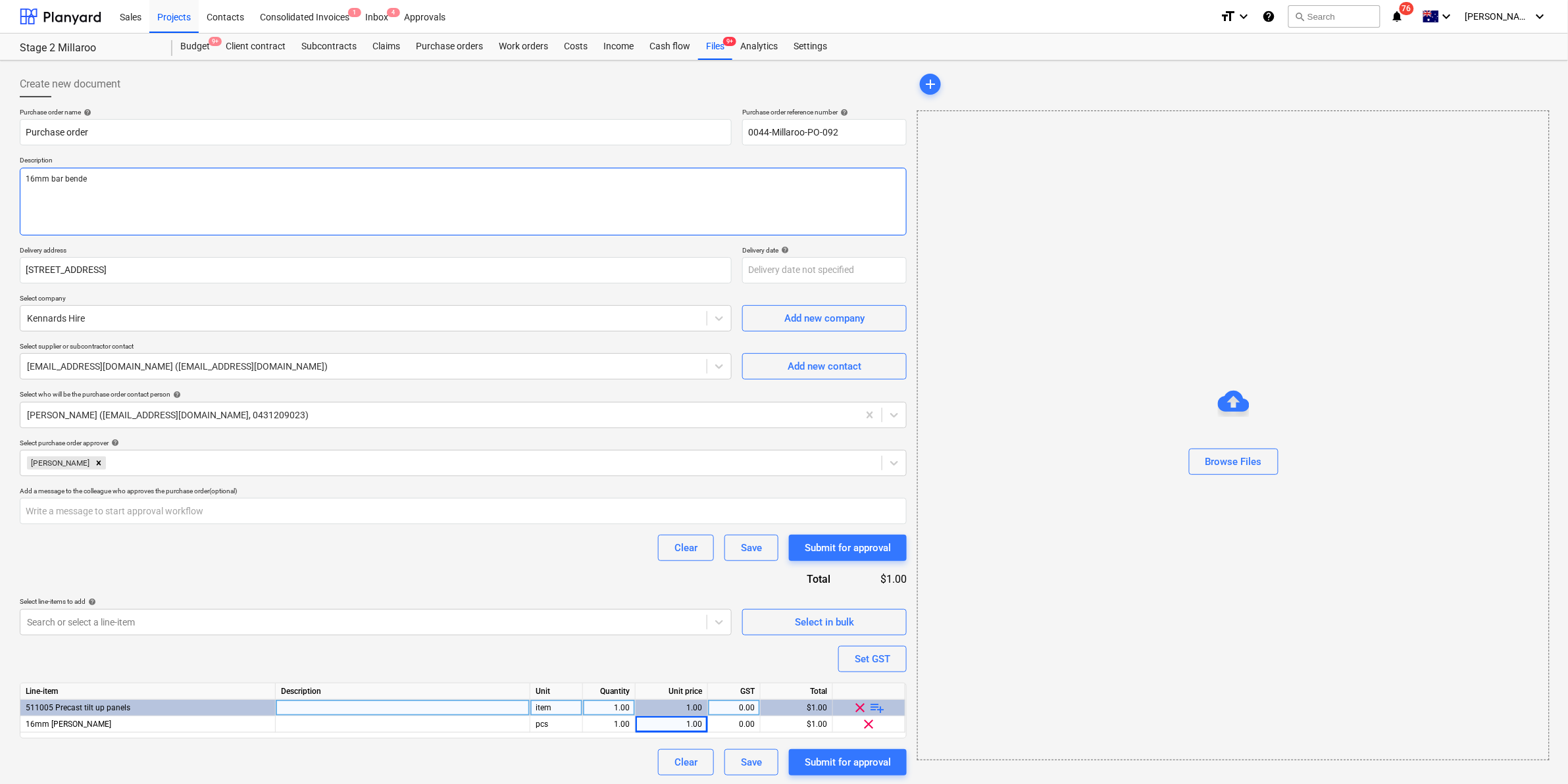
type textarea "x"
type textarea "16mm [PERSON_NAME]"
type textarea "x"
type textarea "16mm [PERSON_NAME]"
click at [845, 759] on div "Submit for approval" at bounding box center [848, 762] width 86 height 17
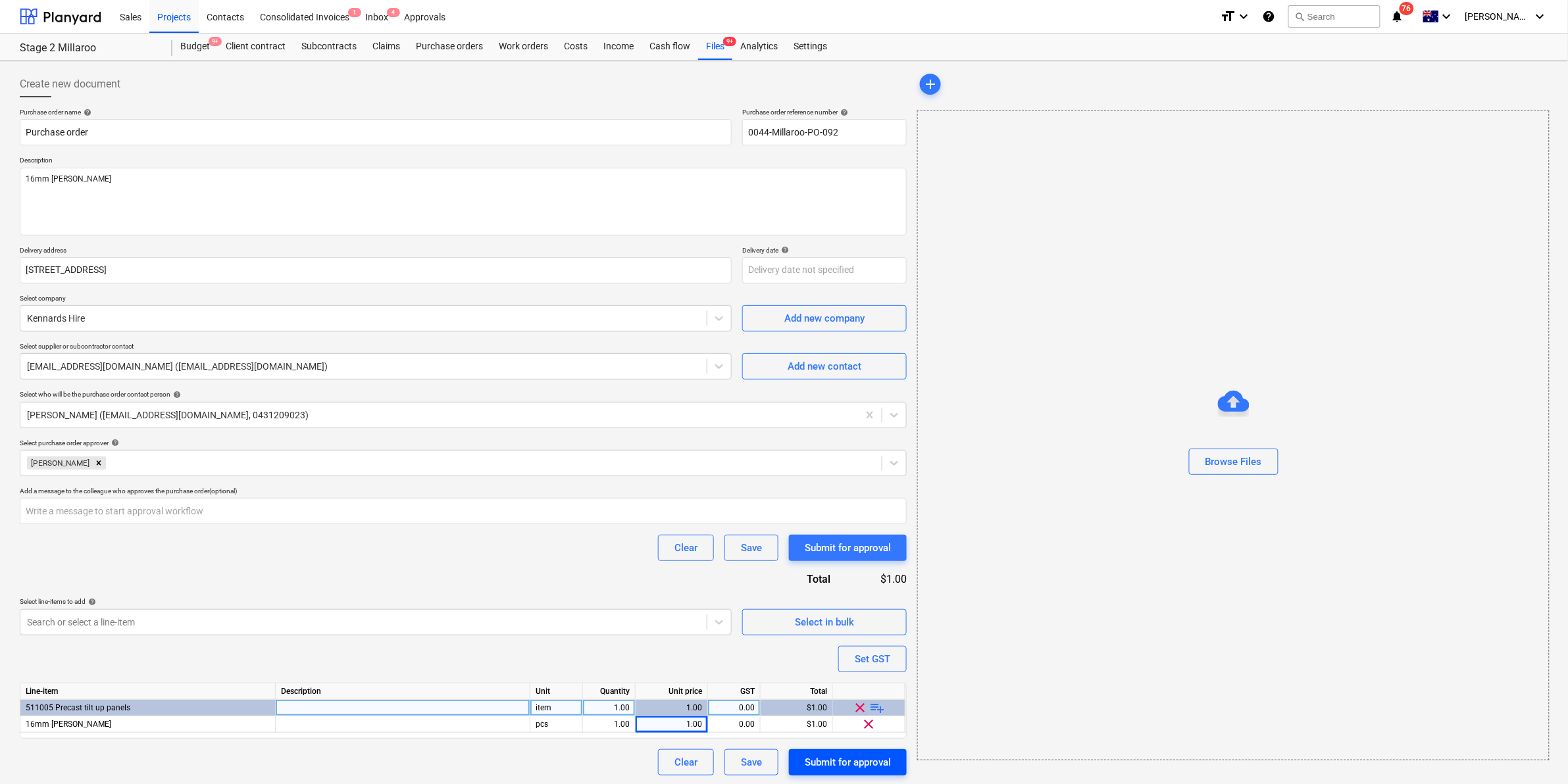
type textarea "x"
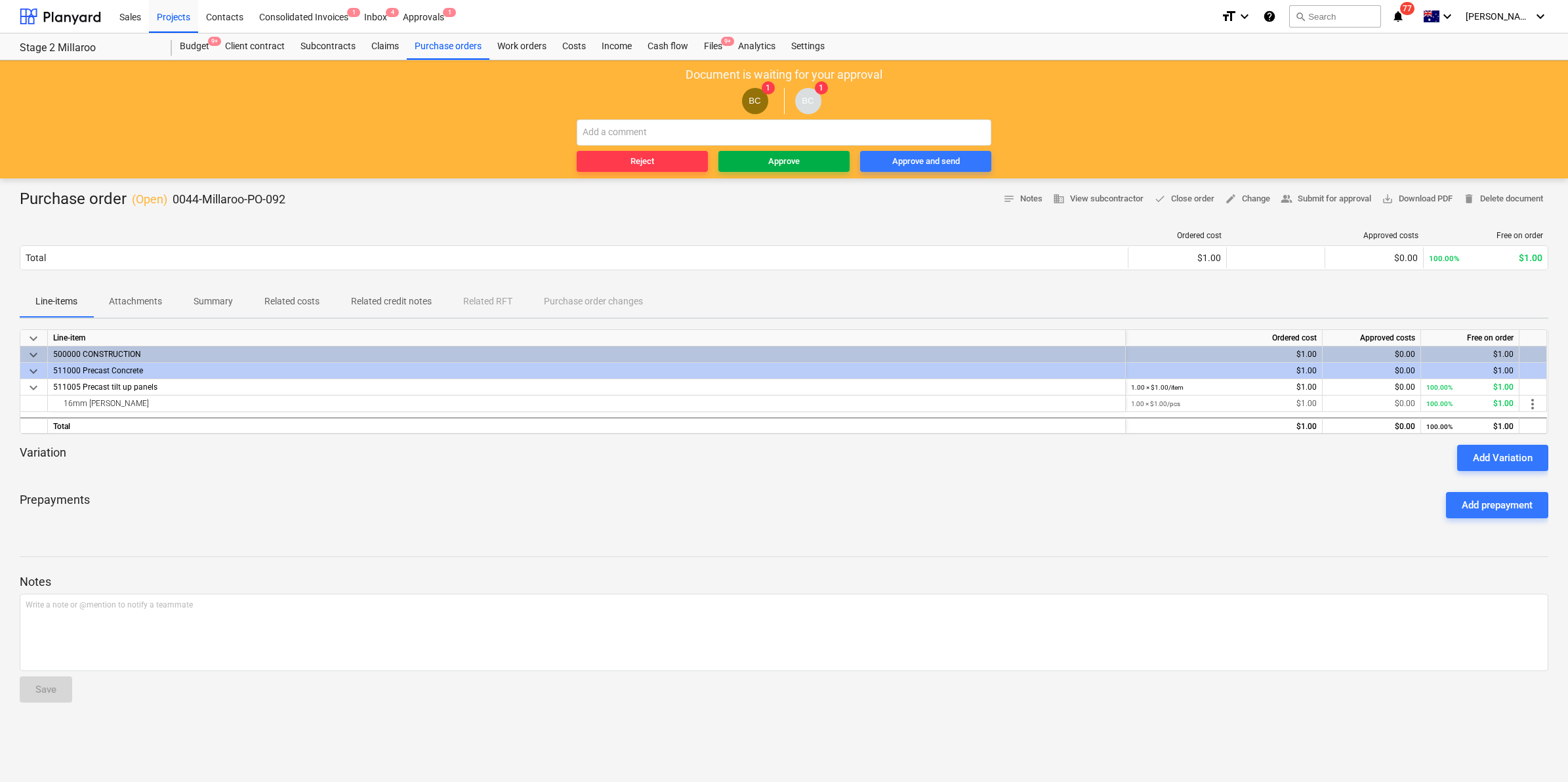
click at [772, 163] on div "Approve" at bounding box center [784, 161] width 31 height 15
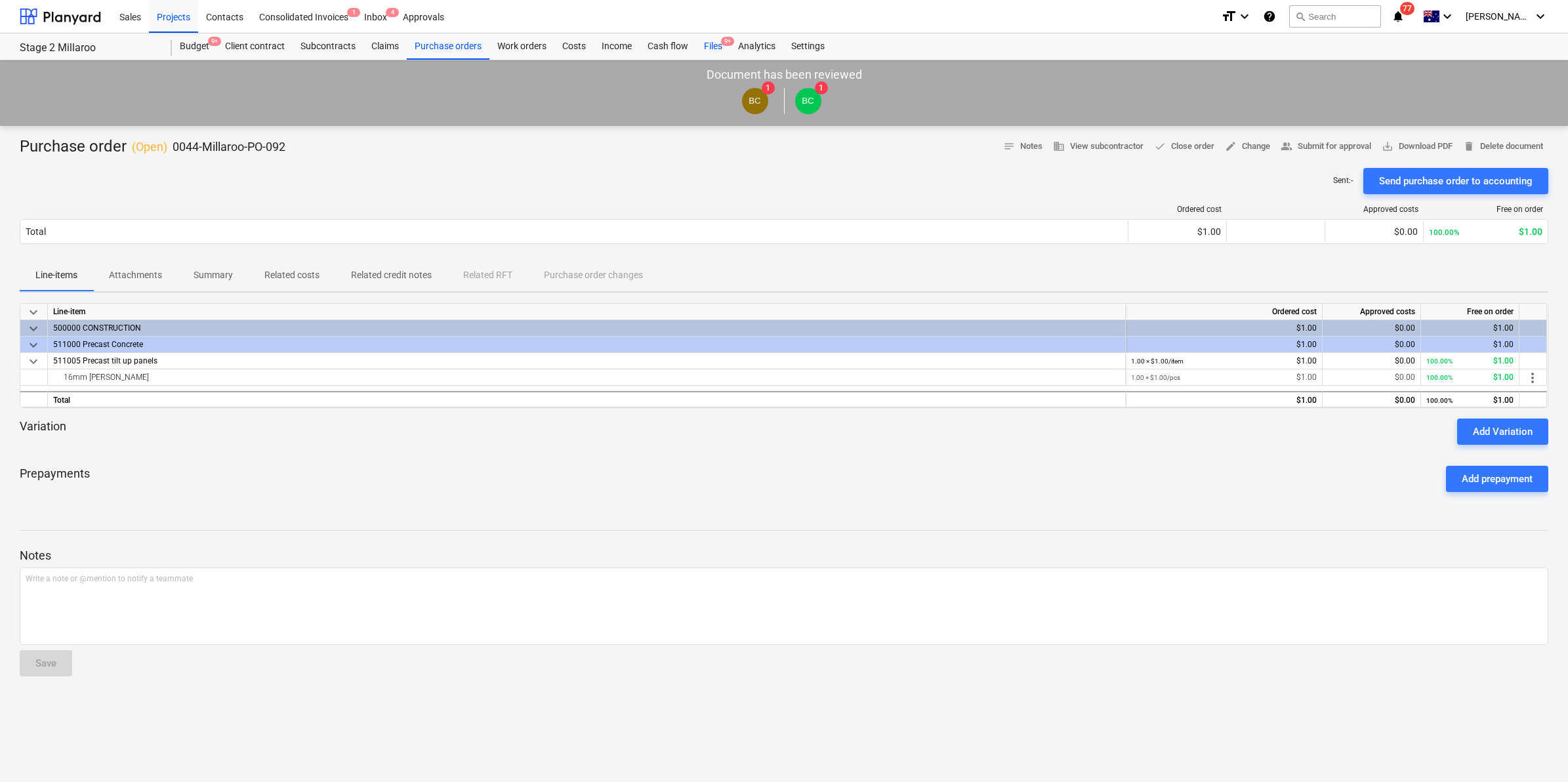
click at [716, 47] on div "Files 9+" at bounding box center [712, 46] width 34 height 26
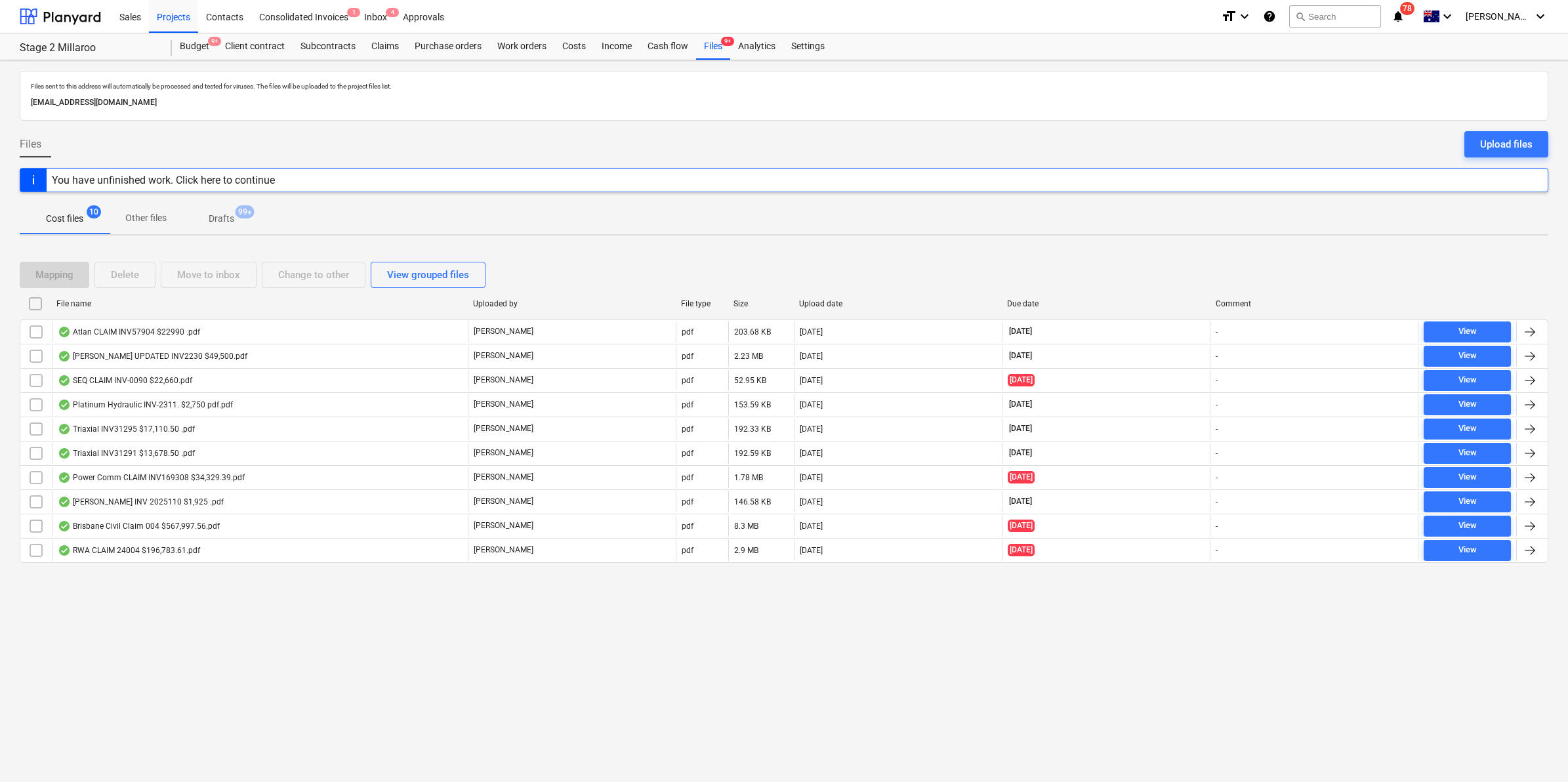
click at [1405, 11] on icon "notifications" at bounding box center [1397, 17] width 13 height 16
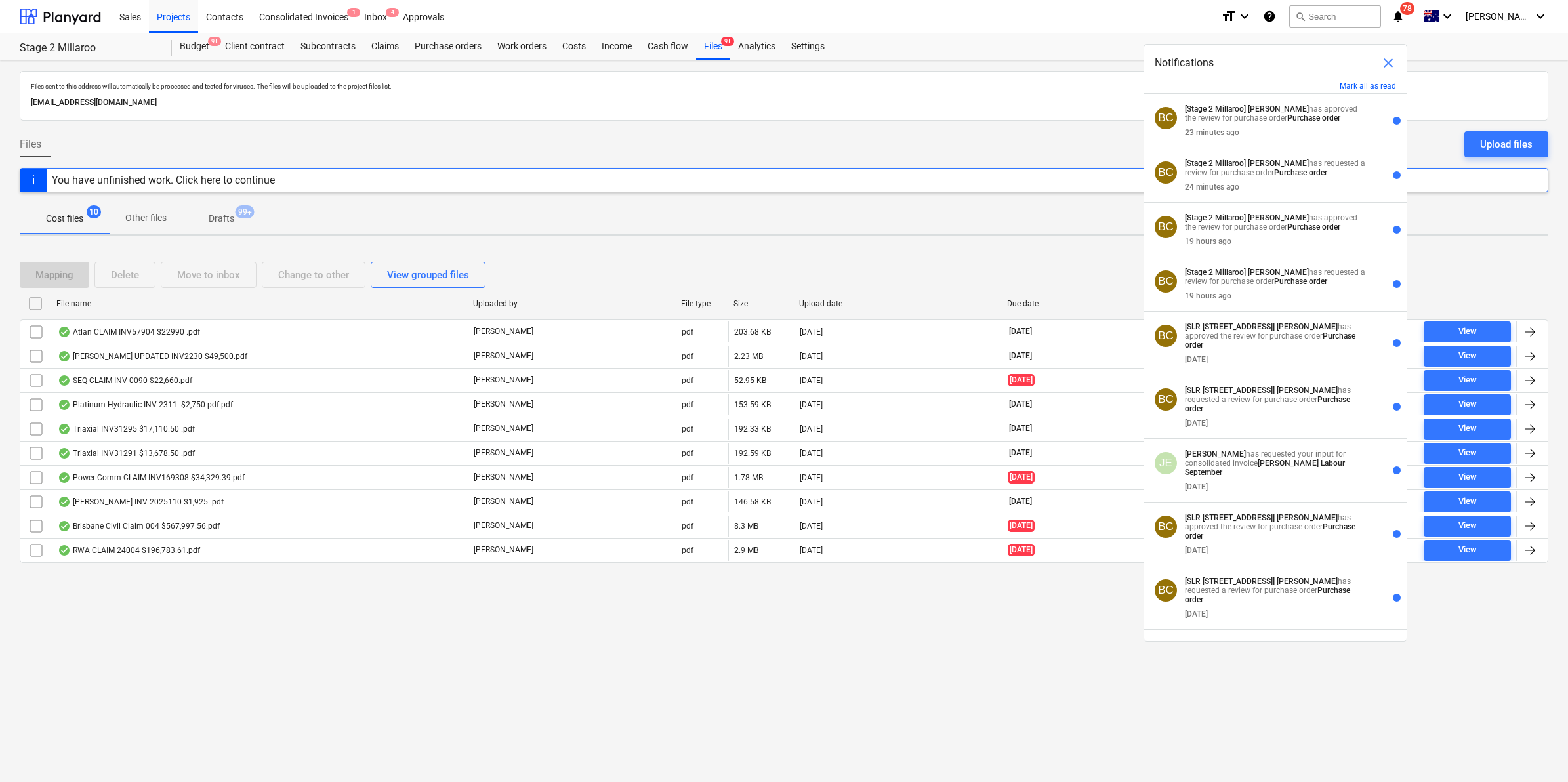
click at [1026, 23] on div "Sales Projects Contacts Consolidated Invoices 1 Inbox 4 Approvals" at bounding box center [660, 17] width 1099 height 33
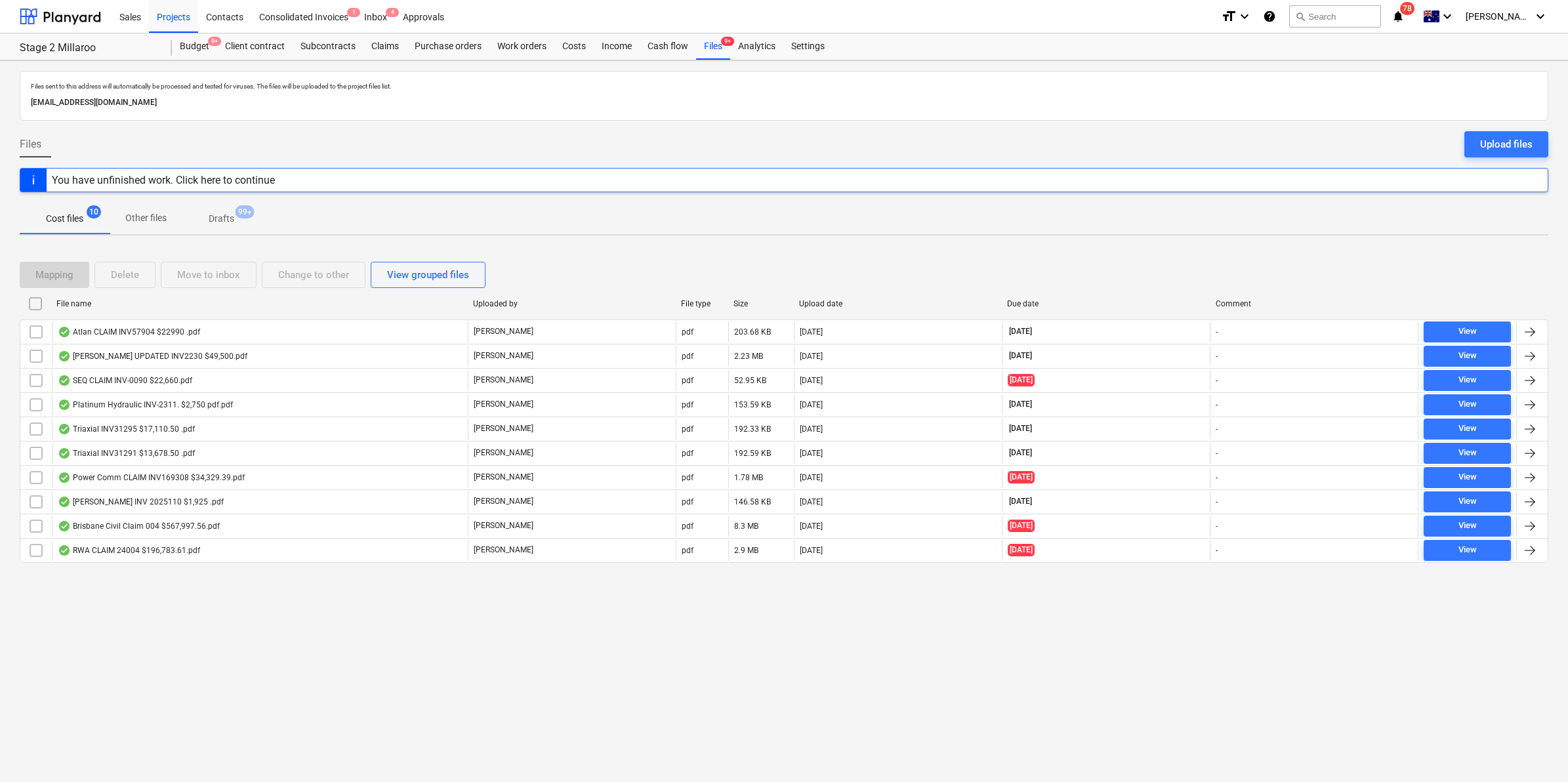
click at [1405, 15] on icon "notifications" at bounding box center [1397, 17] width 13 height 16
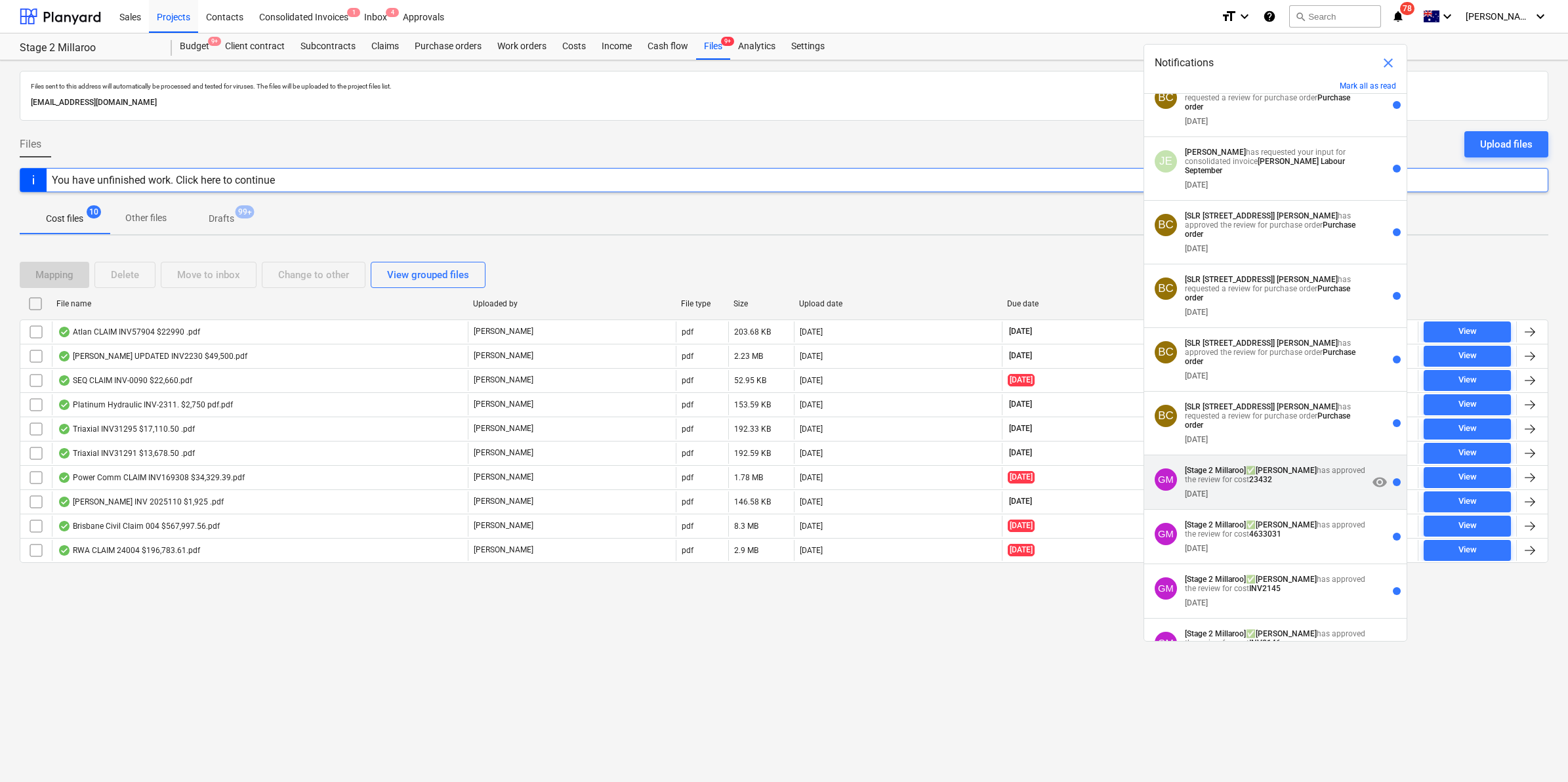
scroll to position [411, 0]
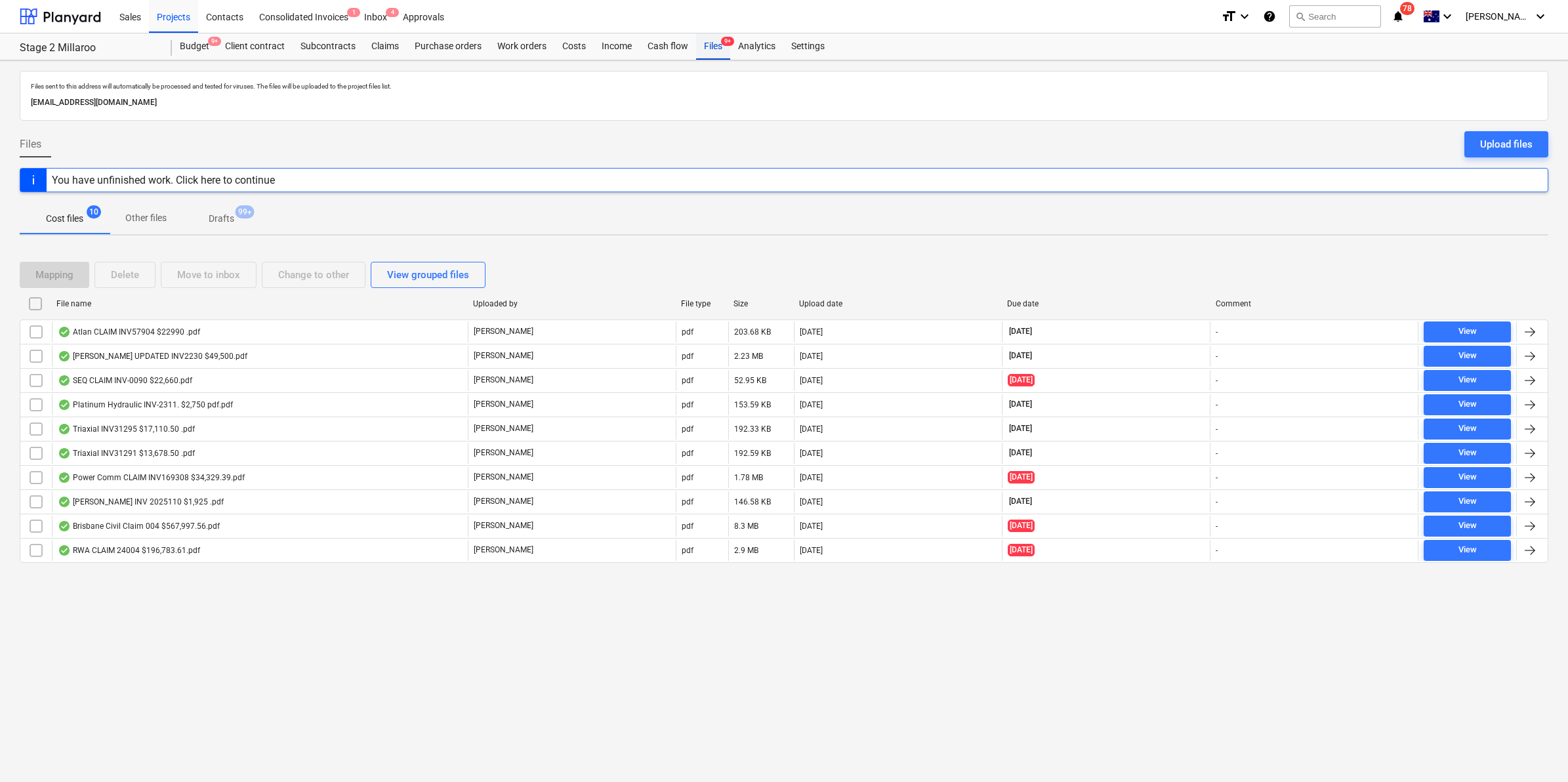
click at [710, 41] on div "Files 9+" at bounding box center [712, 46] width 34 height 26
